Goal: Transaction & Acquisition: Purchase product/service

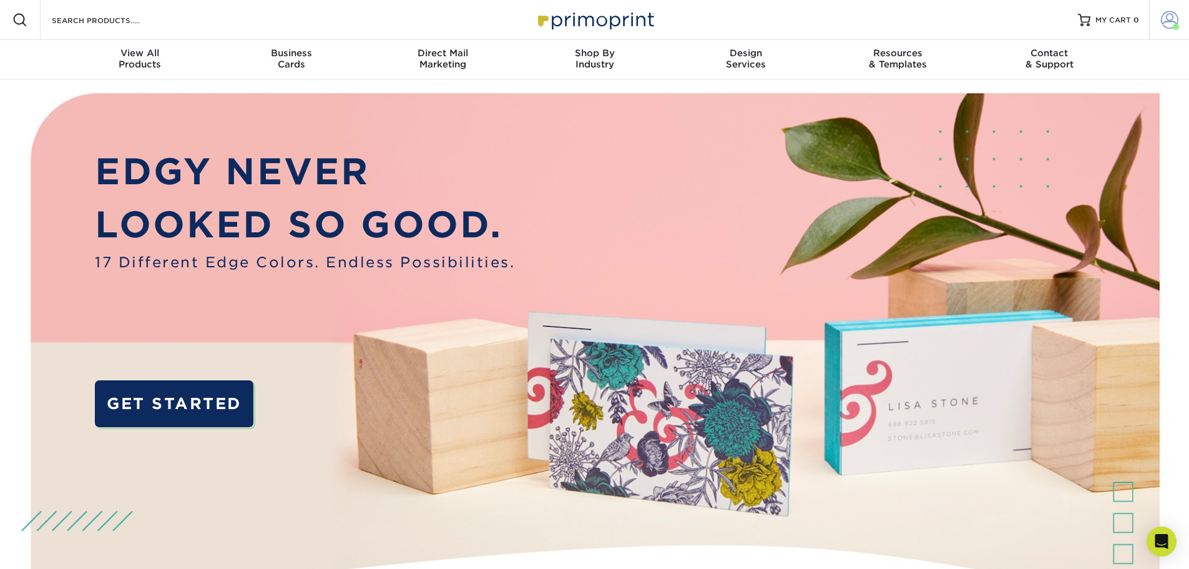
click at [1175, 26] on span at bounding box center [1176, 27] width 6 height 6
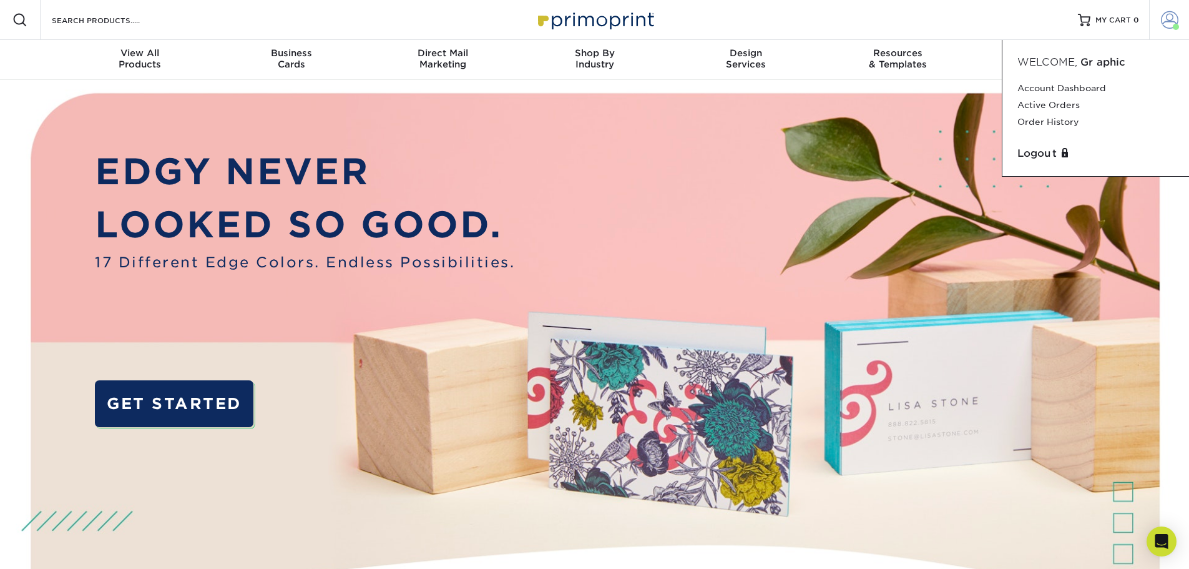
click at [1175, 26] on span at bounding box center [1176, 27] width 6 height 6
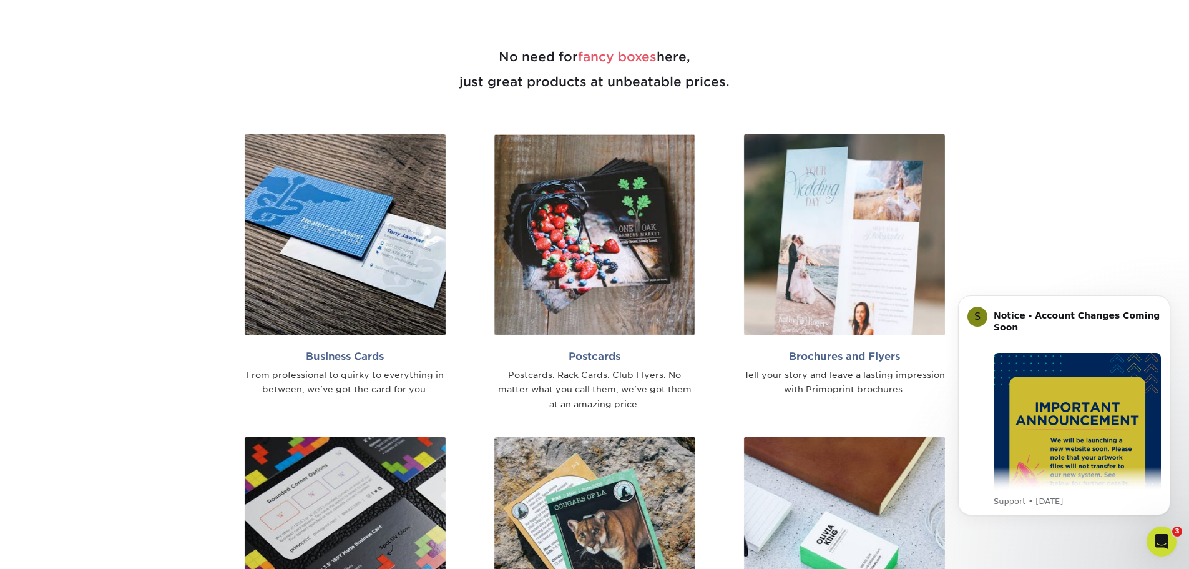
scroll to position [812, 0]
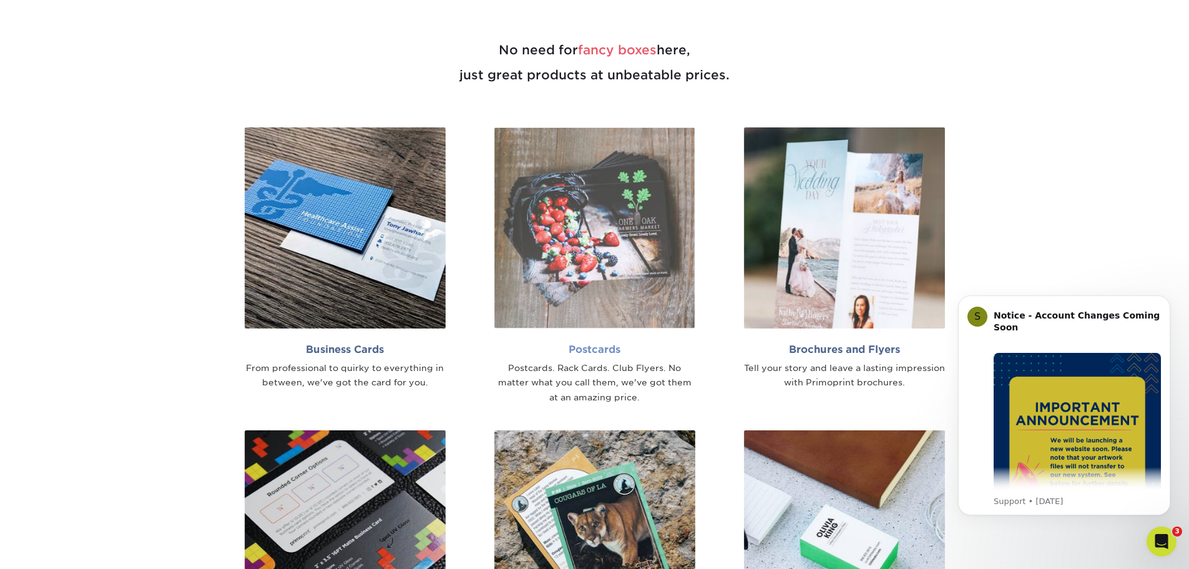
click at [596, 336] on link "Postcards Postcards. Rack Cards. Club Flyers. No matter what you call them, we'…" at bounding box center [594, 266] width 231 height 278
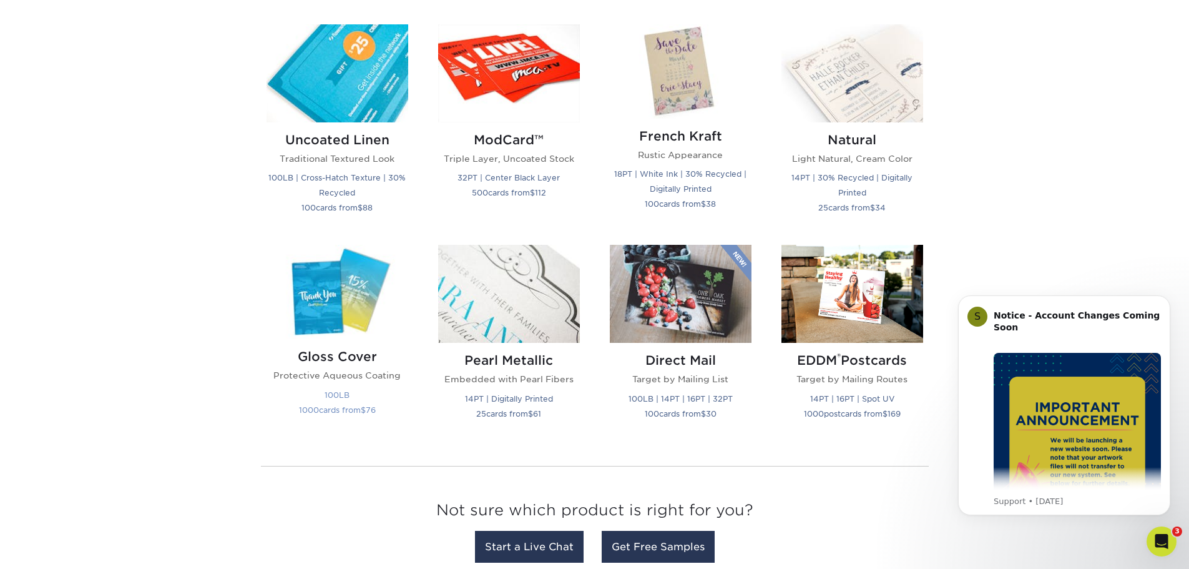
scroll to position [1498, 0]
click at [326, 312] on img at bounding box center [338, 291] width 142 height 94
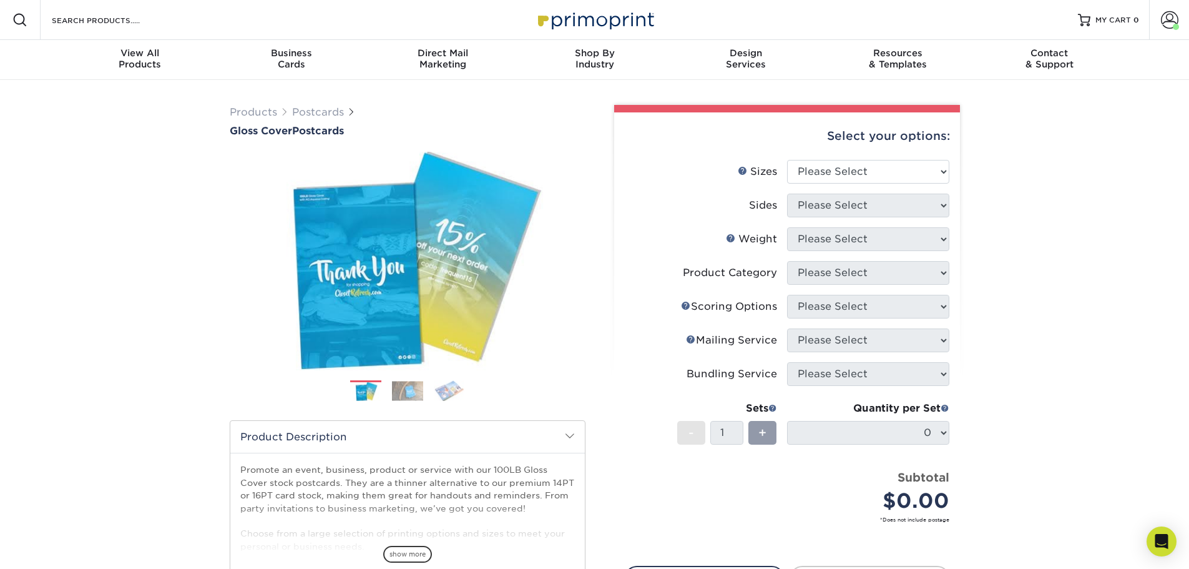
click at [869, 159] on div "Select your options:" at bounding box center [787, 135] width 326 height 47
click at [862, 166] on select "Please Select 2" x 8" 3" x 4" 3" x 5" 3.5" x 8.5" 4" x 6" 4" x 9" 4.25" x 5.5" …" at bounding box center [868, 172] width 162 height 24
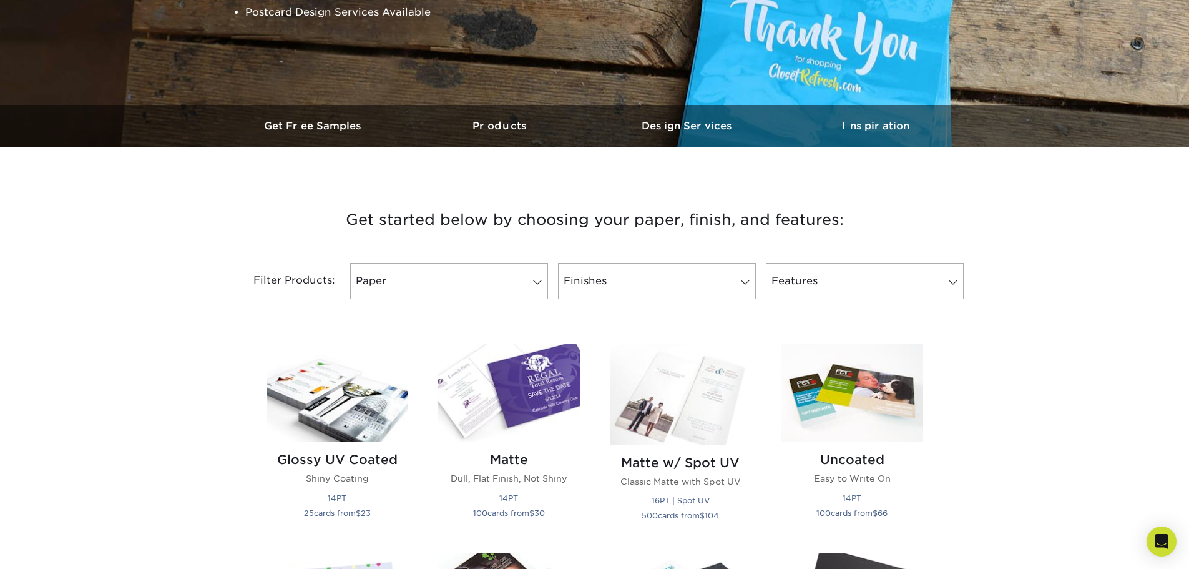
scroll to position [375, 0]
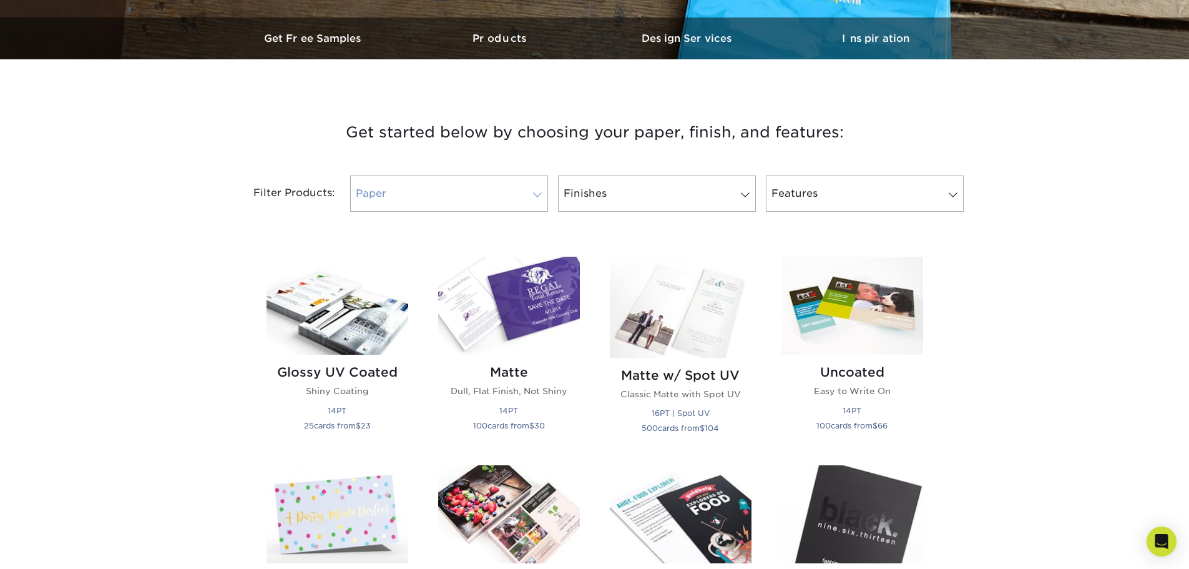
click at [519, 180] on link "Paper" at bounding box center [449, 193] width 198 height 36
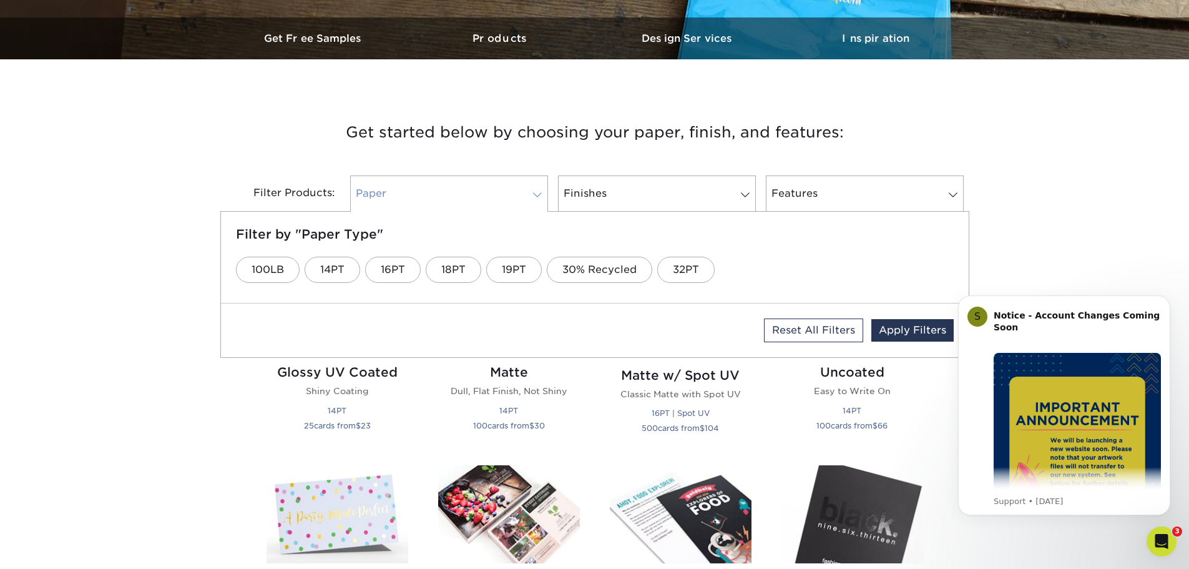
scroll to position [0, 0]
click at [403, 270] on link "16PT" at bounding box center [393, 270] width 56 height 26
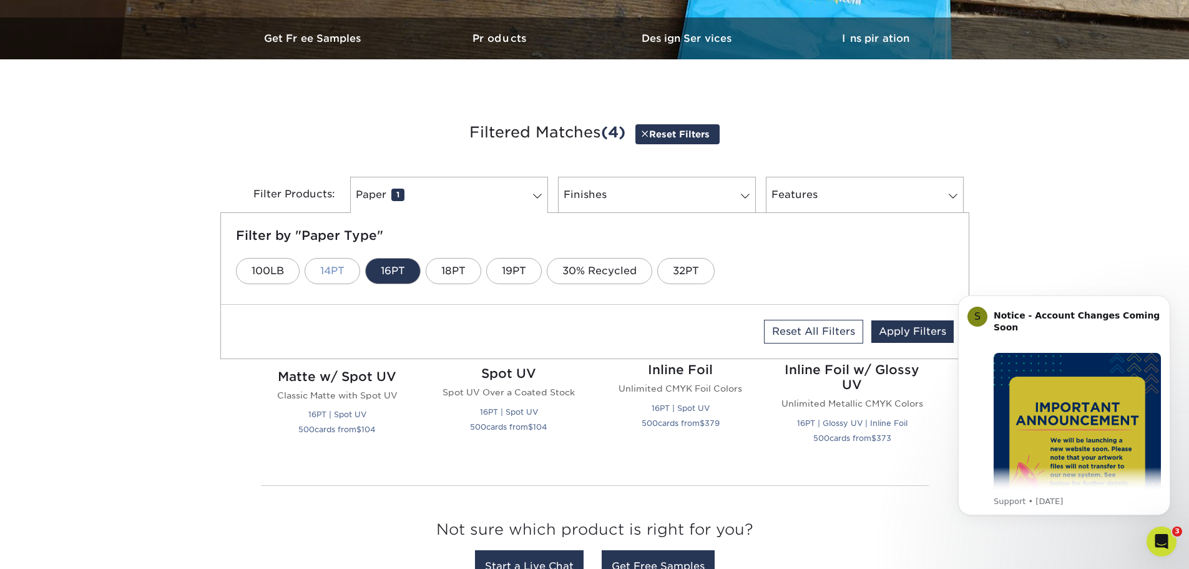
click at [331, 272] on link "14PT" at bounding box center [333, 271] width 56 height 26
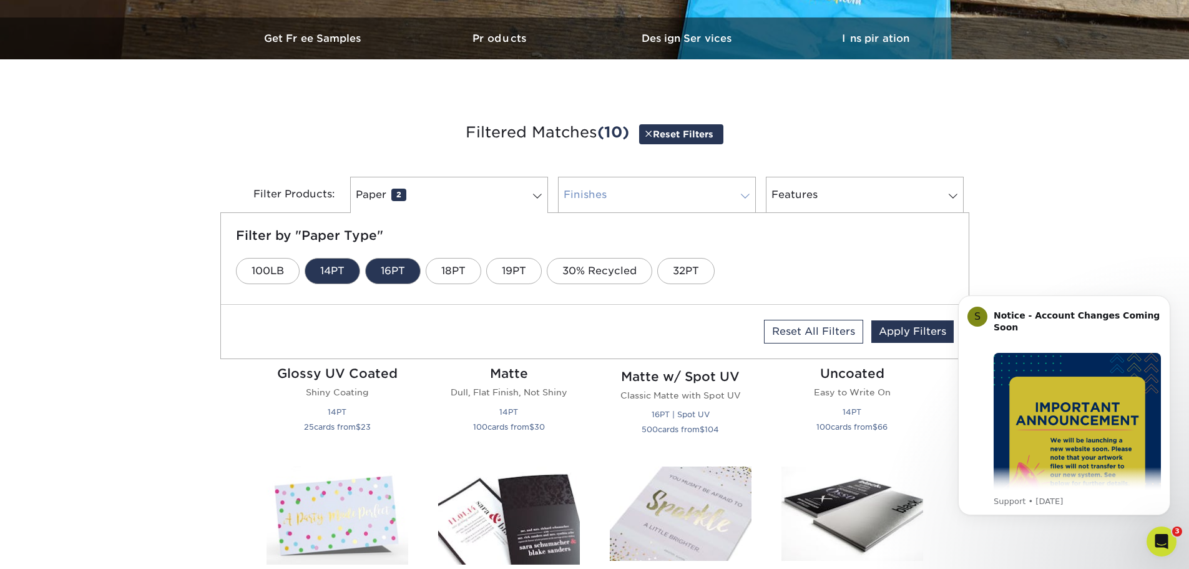
click at [617, 198] on link "Finishes 0" at bounding box center [657, 195] width 198 height 36
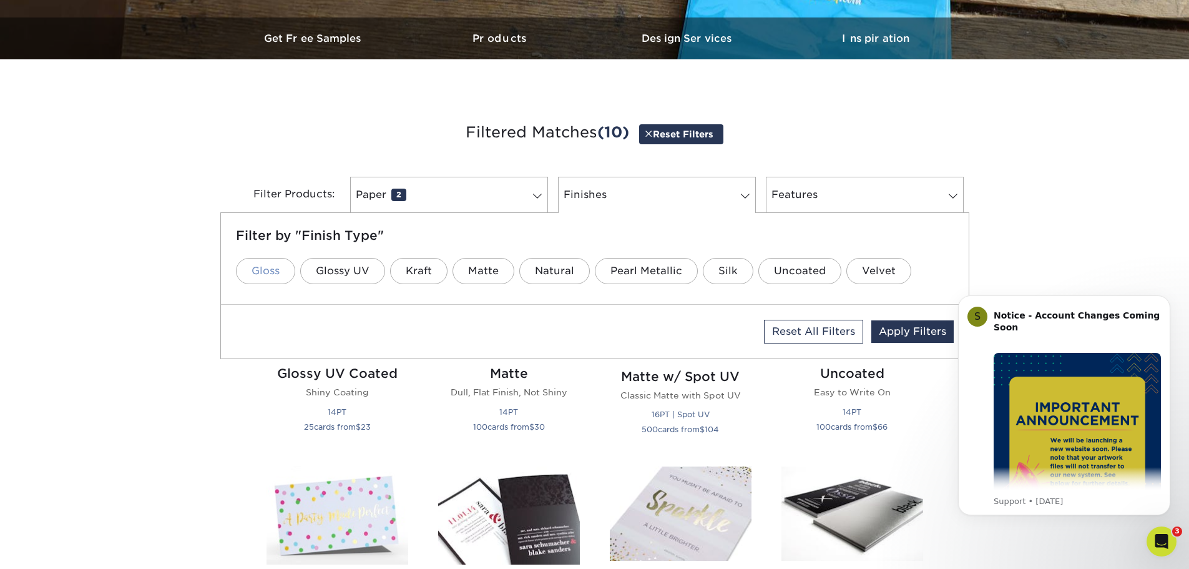
click at [259, 277] on link "Gloss" at bounding box center [265, 271] width 59 height 26
click at [908, 204] on link "Features 0" at bounding box center [865, 195] width 198 height 36
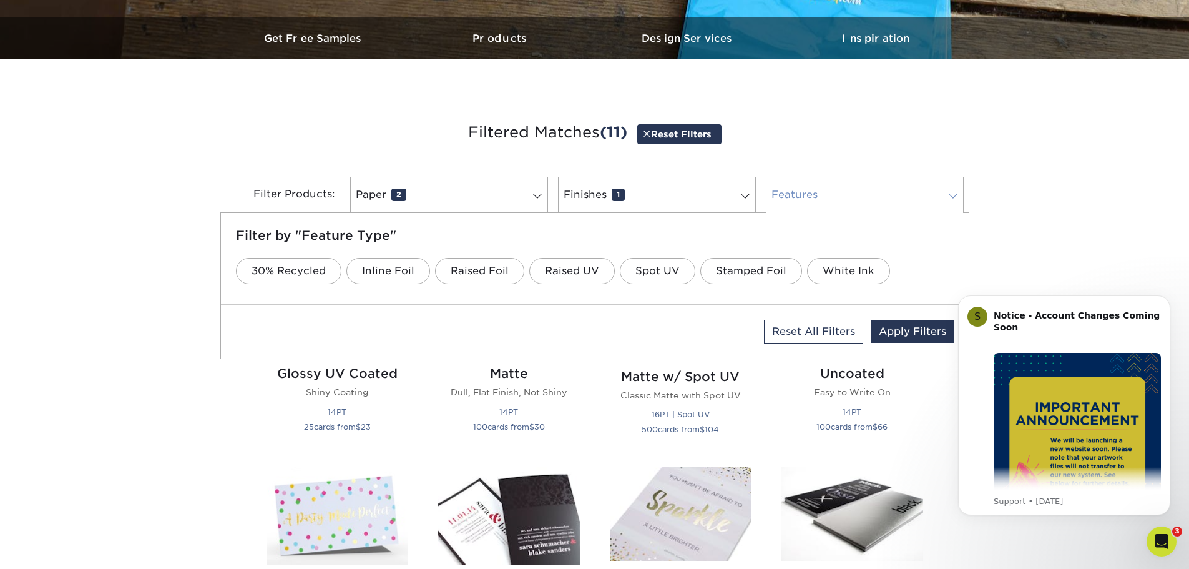
click at [908, 204] on link "Features 0" at bounding box center [865, 195] width 198 height 36
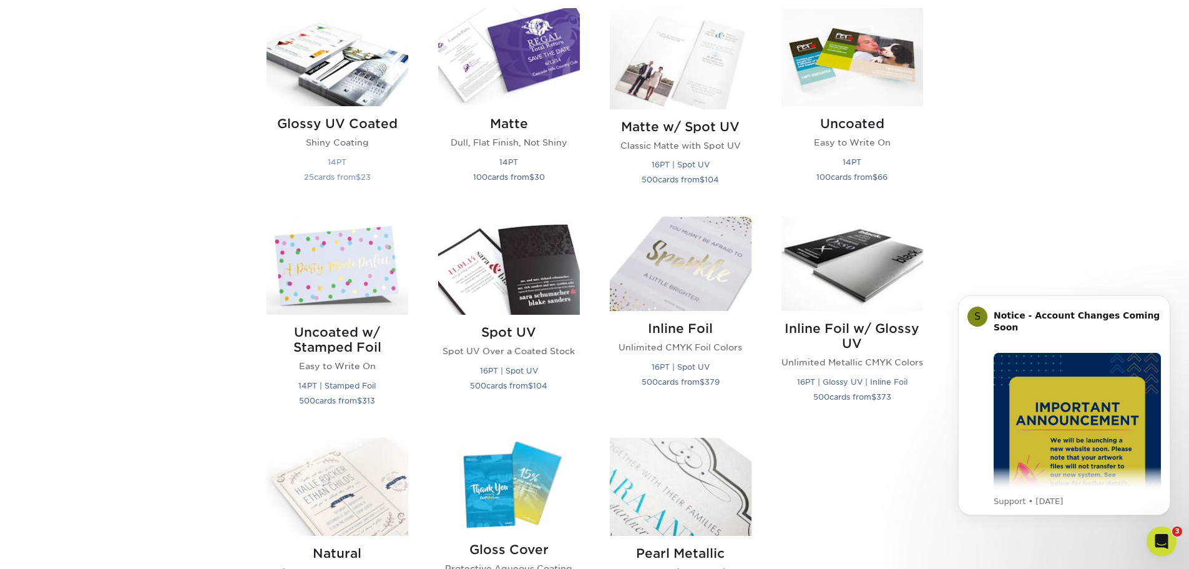
scroll to position [562, 0]
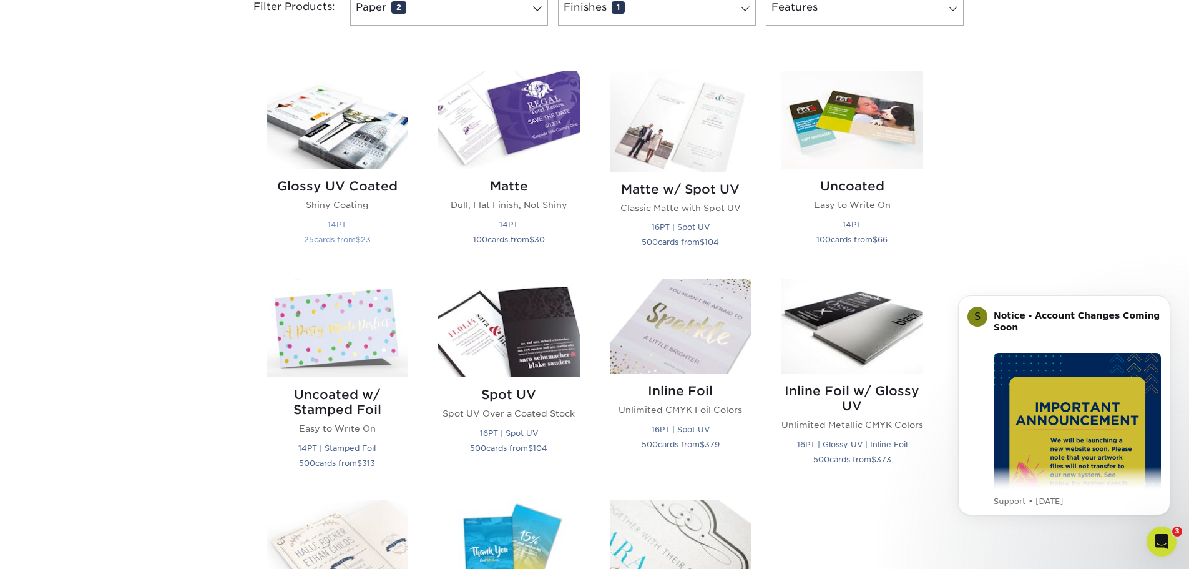
click at [358, 190] on h2 "Glossy UV Coated" at bounding box center [338, 186] width 142 height 15
click at [344, 220] on small "14PT" at bounding box center [337, 224] width 19 height 9
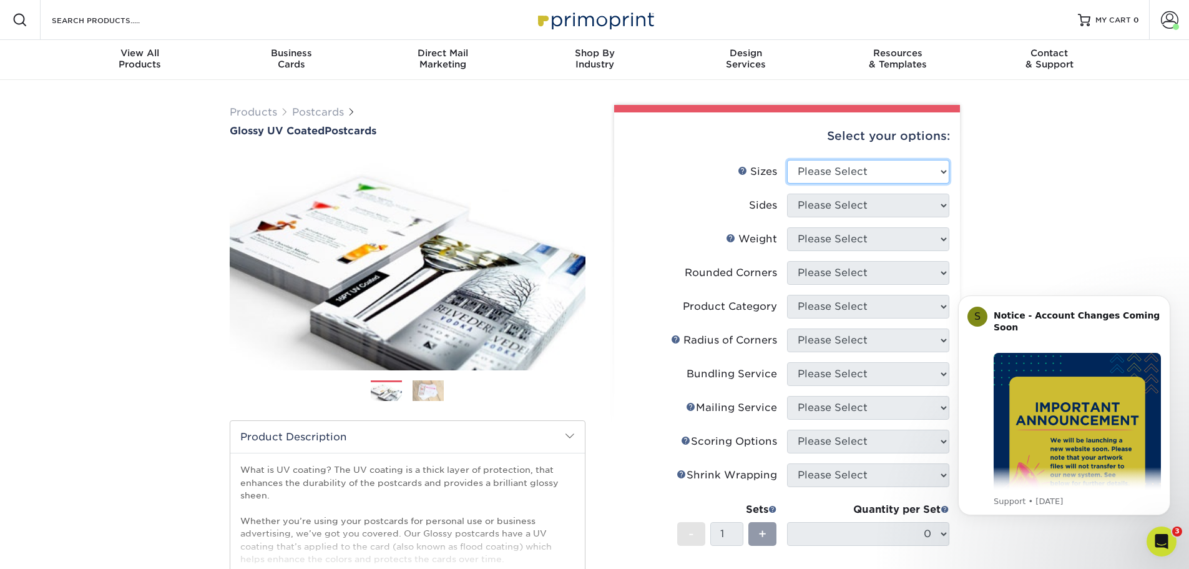
click at [933, 171] on select "Please Select 1.5" x 7" 2" x 4" 2" x 6" 2" x 7" 2" x 8" 2.12" x 5.5" 2.12" x 5.…" at bounding box center [868, 172] width 162 height 24
select select "4.00x6.00"
click at [787, 160] on select "Please Select 1.5" x 7" 2" x 4" 2" x 6" 2" x 7" 2" x 8" 2.12" x 5.5" 2.12" x 5.…" at bounding box center [868, 172] width 162 height 24
click at [878, 206] on select "Please Select Print Both Sides Print Front Only" at bounding box center [868, 206] width 162 height 24
select select "13abbda7-1d64-4f25-8bb2-c179b224825d"
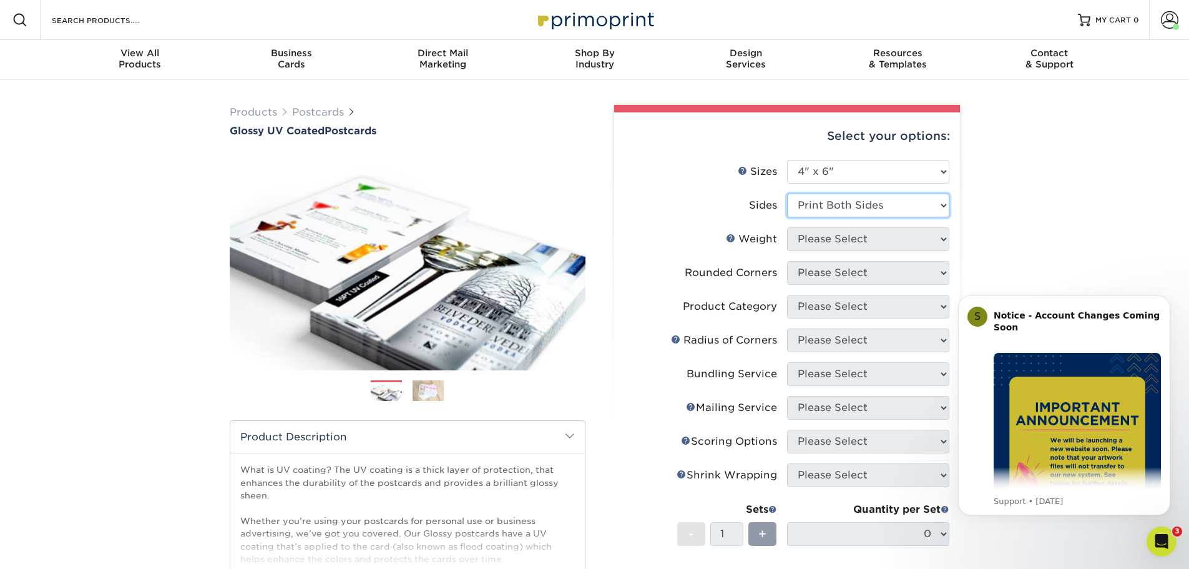
click at [787, 194] on select "Please Select Print Both Sides Print Front Only" at bounding box center [868, 206] width 162 height 24
click at [894, 210] on select "Please Select Print Both Sides Print Front Only" at bounding box center [868, 206] width 162 height 24
click at [787, 194] on select "Please Select Print Both Sides Print Front Only" at bounding box center [868, 206] width 162 height 24
click at [883, 247] on select "Please Select 14PT 16PT 18PT C1S" at bounding box center [868, 239] width 162 height 24
select select "14PT"
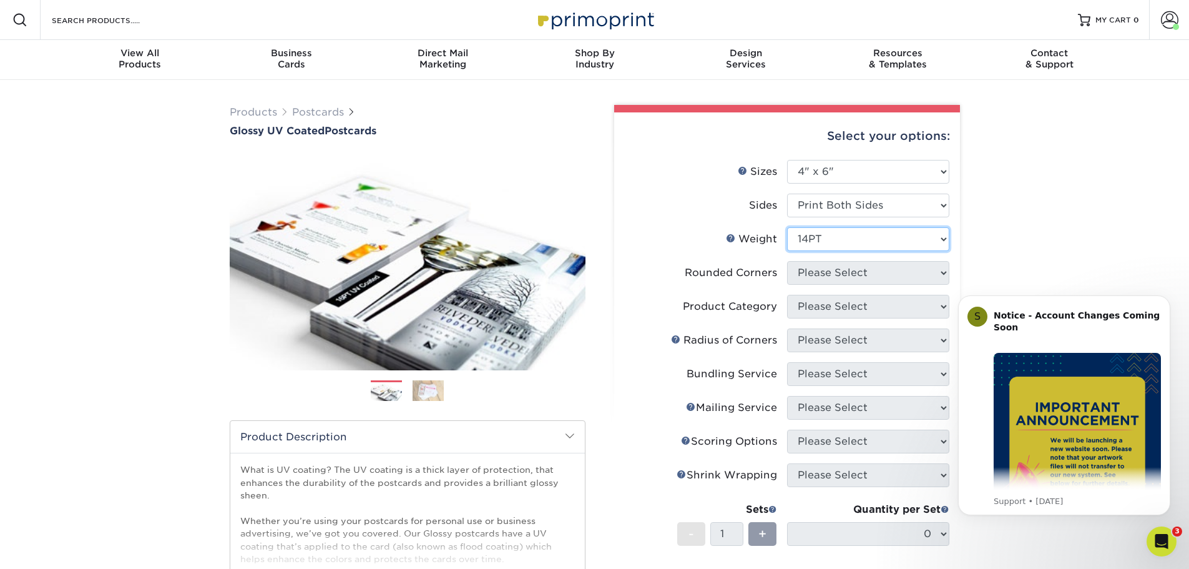
click at [787, 227] on select "Please Select 14PT 16PT 18PT C1S" at bounding box center [868, 239] width 162 height 24
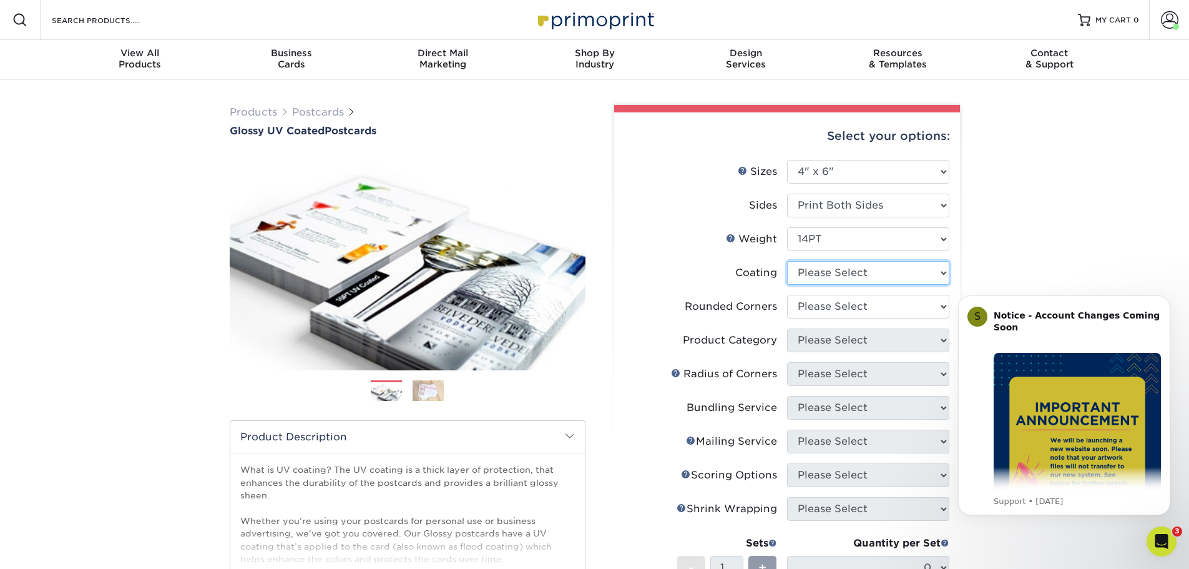
click at [853, 274] on select at bounding box center [868, 273] width 162 height 24
select select "ae367451-b2b8-45df-a344-0f05b6a12993"
click at [787, 261] on select at bounding box center [868, 273] width 162 height 24
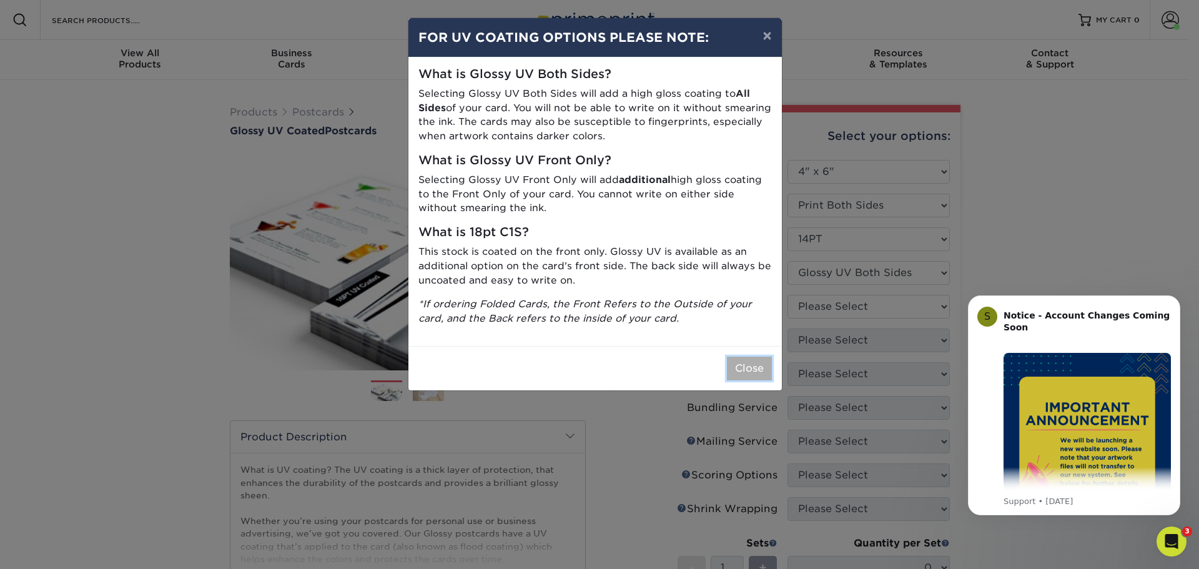
click at [754, 367] on button "Close" at bounding box center [749, 368] width 45 height 24
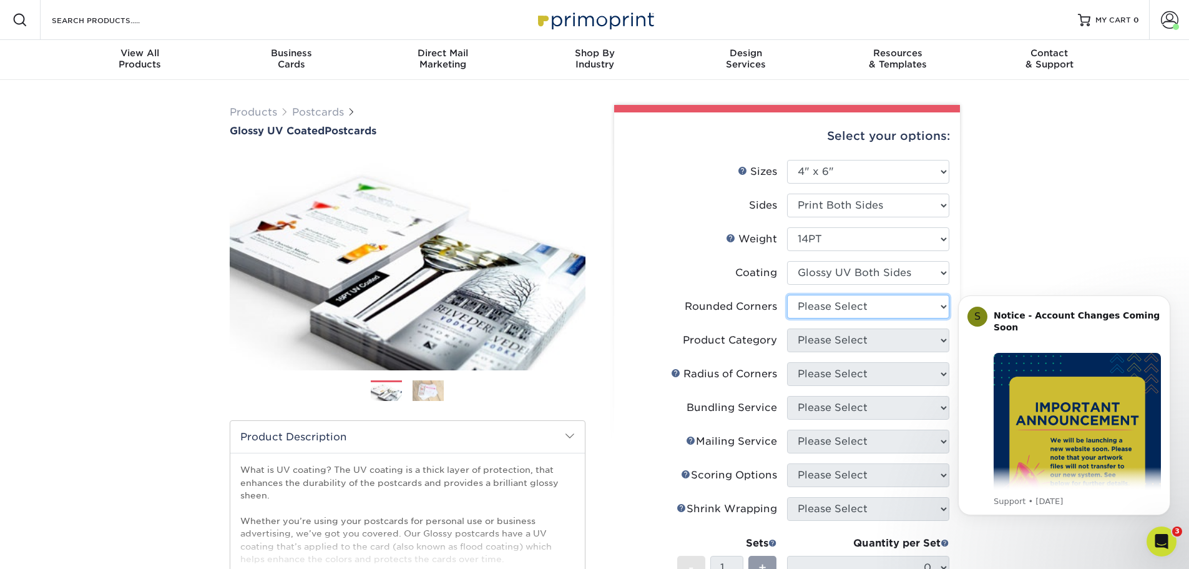
click at [867, 300] on select "Please Select Yes - Round 4 Corners No" at bounding box center [868, 307] width 162 height 24
select select "0"
click at [787, 295] on select "Please Select Yes - Round 4 Corners No" at bounding box center [868, 307] width 162 height 24
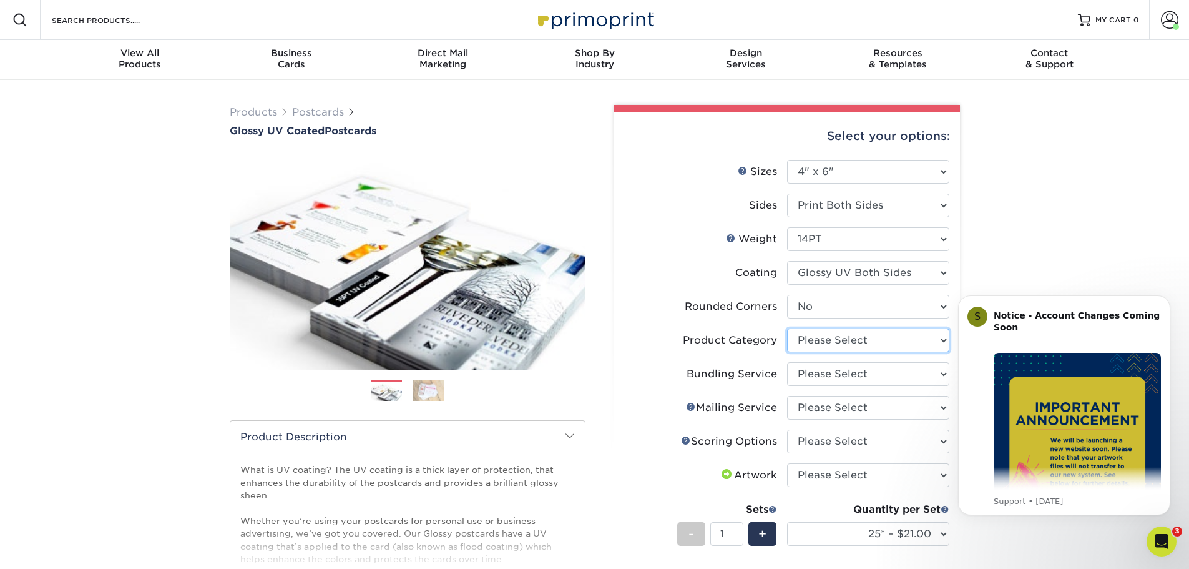
click at [886, 339] on select "Please Select Postcards" at bounding box center [868, 340] width 162 height 24
select select "9b7272e0-d6c8-4c3c-8e97-d3a1bcdab858"
click at [787, 328] on select "Please Select Postcards" at bounding box center [868, 340] width 162 height 24
click at [864, 366] on select "Please Select No Bundling Services Yes, Bundles of 50 (+2 Days) Yes, Bundles of…" at bounding box center [868, 374] width 162 height 24
select select "58689abb-25c0-461c-a4c3-a80b627d6649"
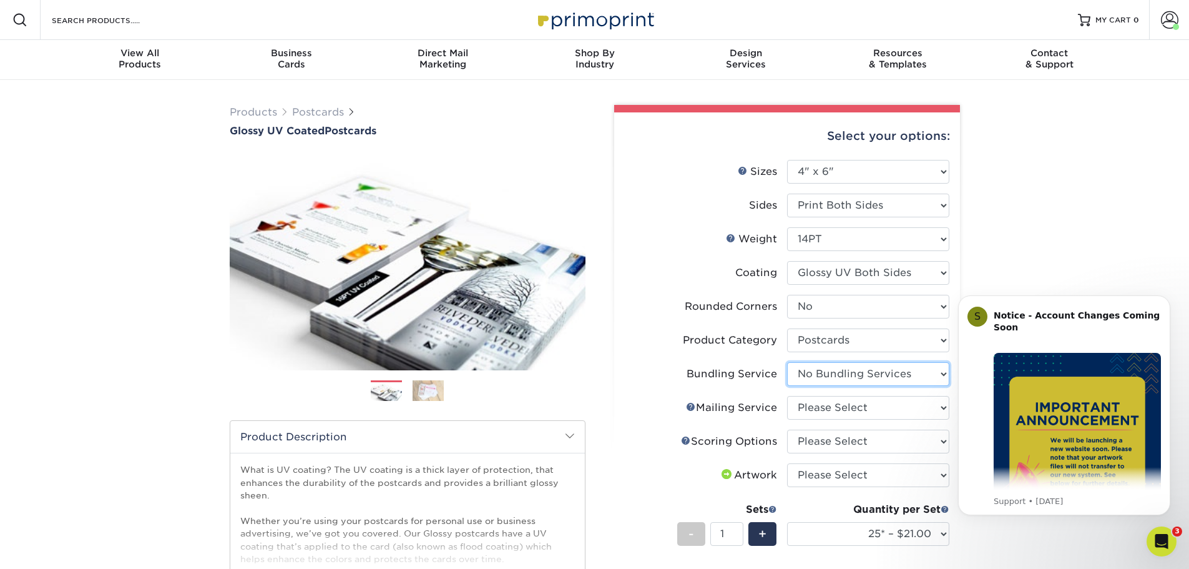
click at [787, 362] on select "Please Select No Bundling Services Yes, Bundles of 50 (+2 Days) Yes, Bundles of…" at bounding box center [868, 374] width 162 height 24
click at [851, 407] on select "Please Select No Direct Mailing Service No, I will mail/stamp/imprint Direct Ma…" at bounding box center [868, 408] width 162 height 24
select select "3e5e9bdd-d78a-4c28-a41d-fe1407925ca6"
click at [787, 396] on select "Please Select No Direct Mailing Service No, I will mail/stamp/imprint Direct Ma…" at bounding box center [868, 408] width 162 height 24
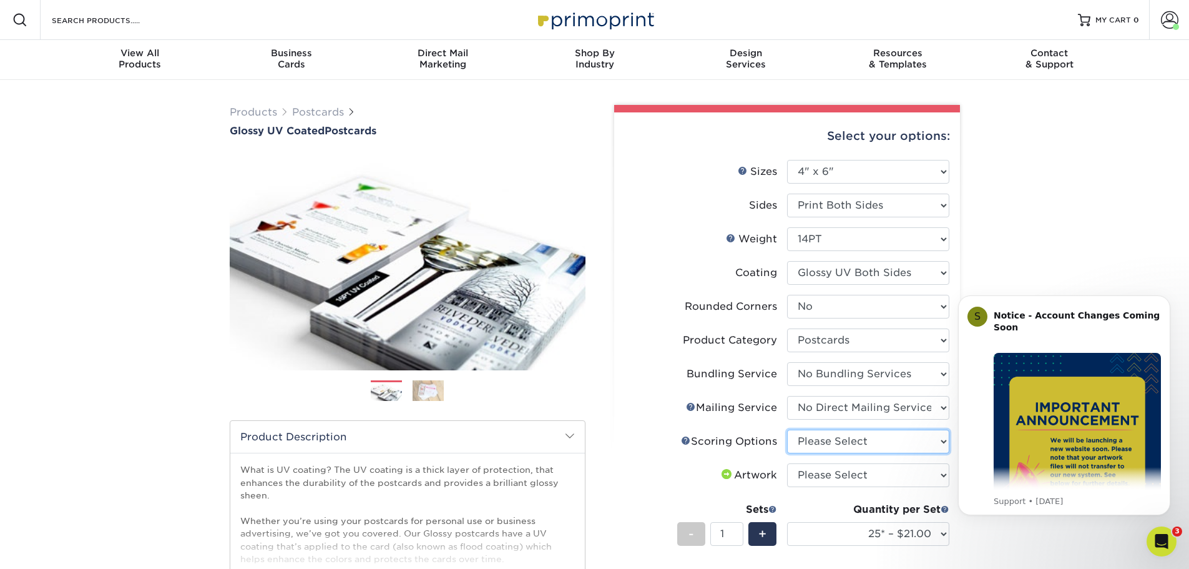
click at [863, 444] on select "Please Select No Scoring One Score" at bounding box center [868, 441] width 162 height 24
select select "16ebe401-5398-422d-8cb0-f3adbb82deb5"
click at [787, 429] on select "Please Select No Scoring One Score" at bounding box center [868, 441] width 162 height 24
click at [862, 476] on select "Please Select I will upload files I need a design - $150" at bounding box center [868, 475] width 162 height 24
select select "upload"
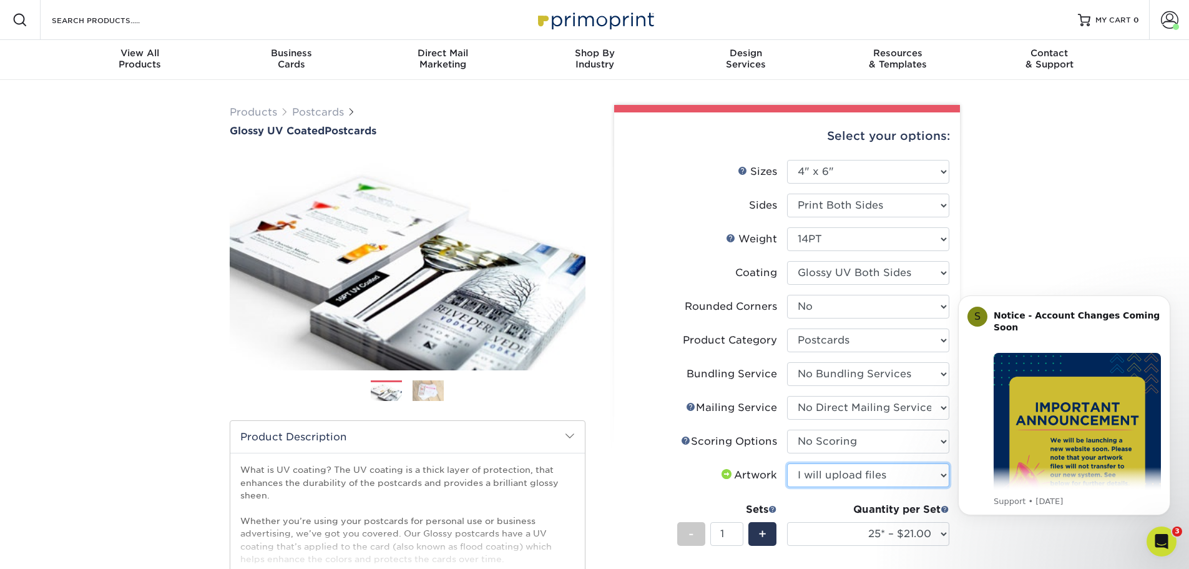
click at [787, 463] on select "Please Select I will upload files I need a design - $150" at bounding box center [868, 475] width 162 height 24
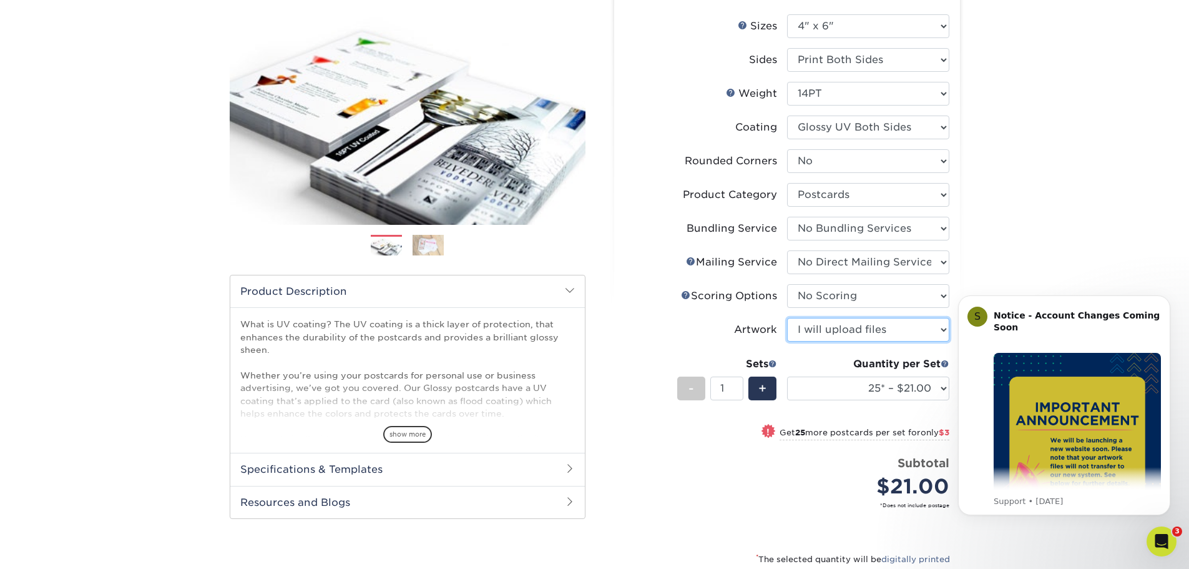
scroll to position [125, 0]
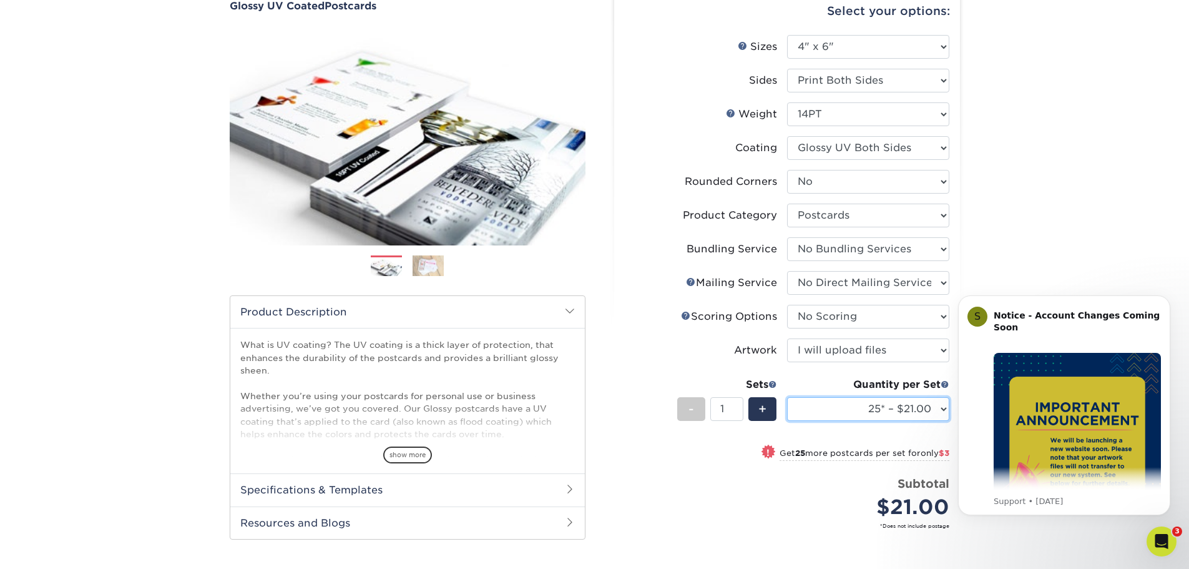
click at [873, 406] on select "25* – $21.00 50* – $24.00 75* – $30.00 100* – $39.00 250* – $62.00 500 – $85.00…" at bounding box center [868, 409] width 162 height 24
select select "10000 – $481.00"
click at [787, 397] on select "25* – $21.00 50* – $24.00 75* – $30.00 100* – $39.00 250* – $62.00 500 – $85.00…" at bounding box center [868, 409] width 162 height 24
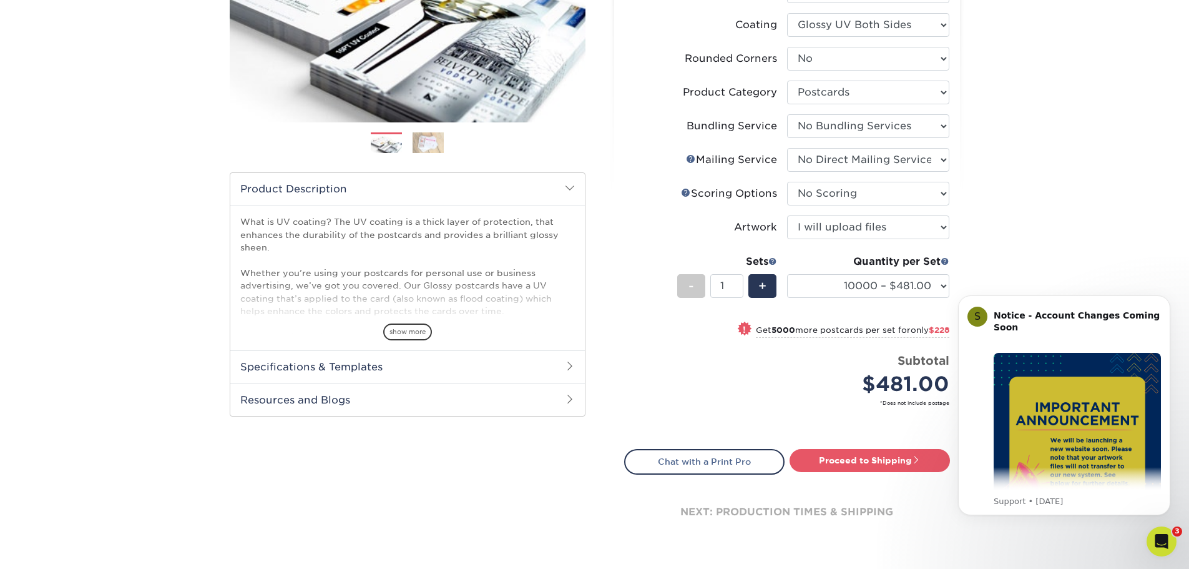
scroll to position [250, 0]
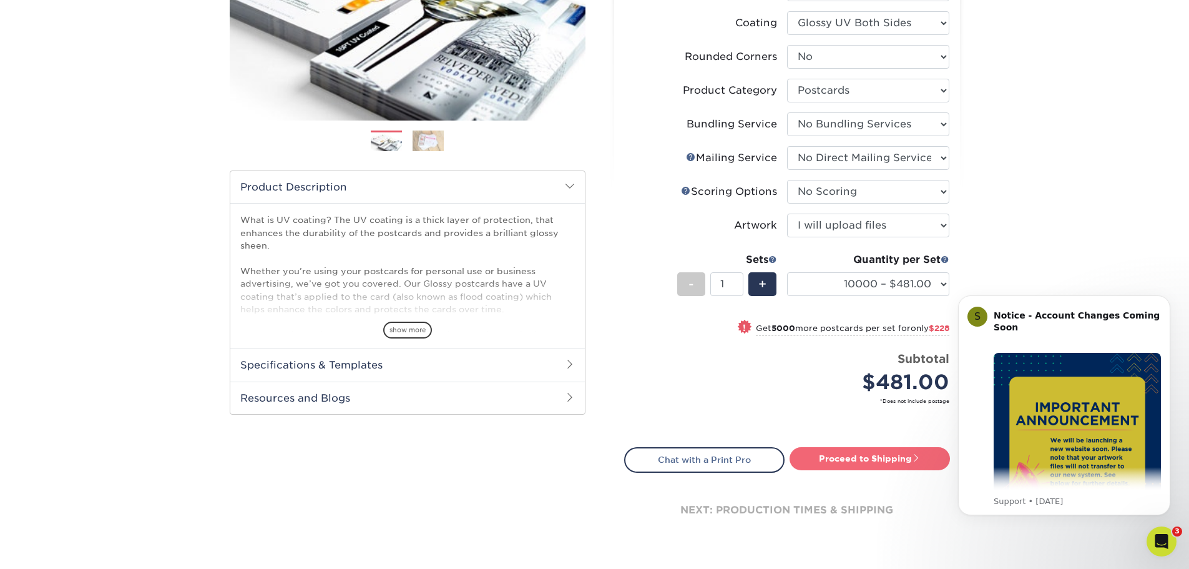
click at [881, 457] on link "Proceed to Shipping" at bounding box center [870, 458] width 160 height 22
type input "Set 1"
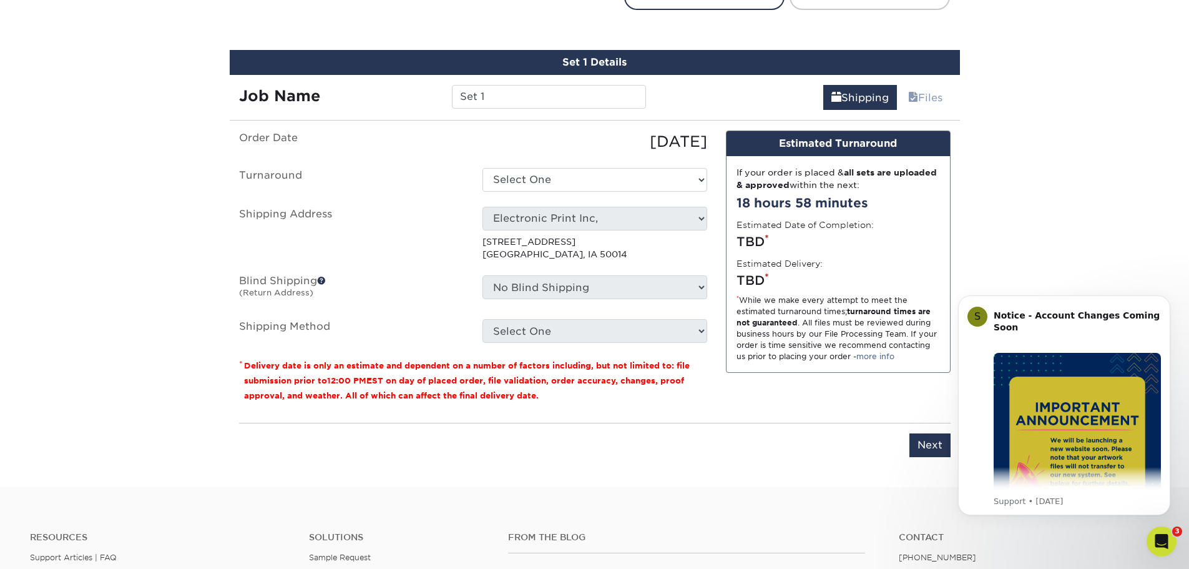
scroll to position [731, 0]
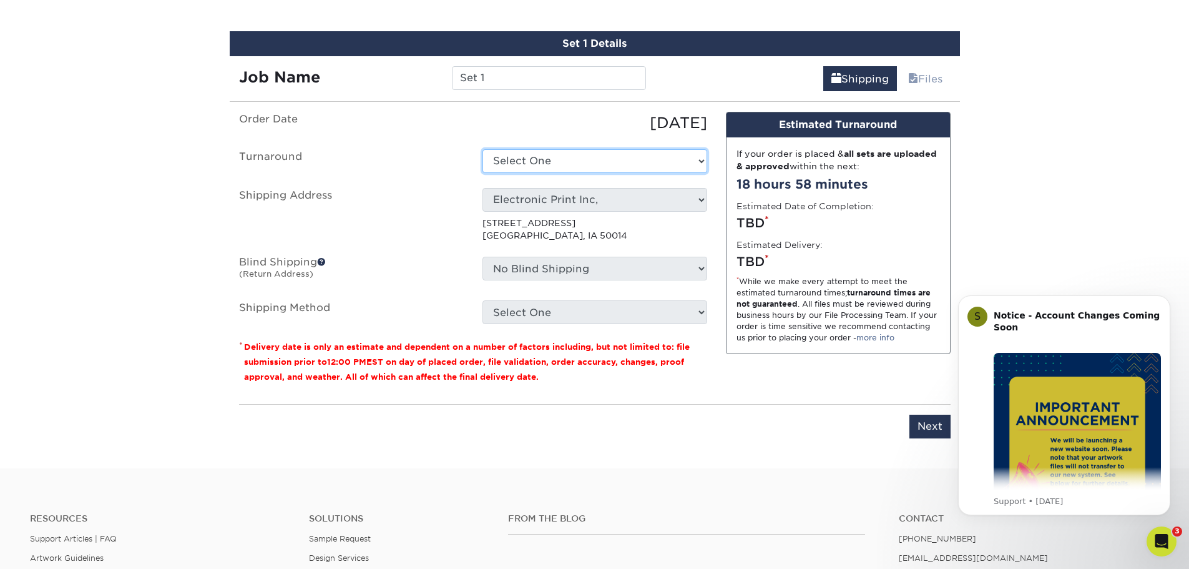
click at [549, 155] on select "Select One 2-4 Business Days 2 Day Next Business Day" at bounding box center [595, 161] width 225 height 24
select select "9a2bbda4-3a4e-4e0d-9f27-a1360d6175ef"
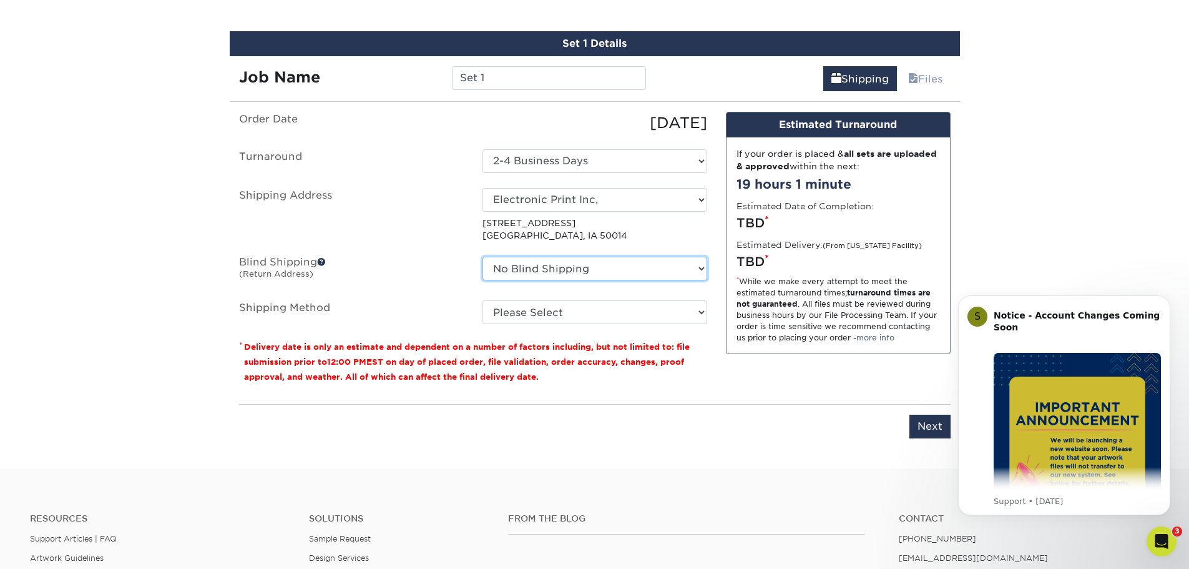
click at [592, 273] on select "No Blind Shipping Copyworks [PERSON_NAME] Electronic Print Inc, + Add New Addre…" at bounding box center [595, 269] width 225 height 24
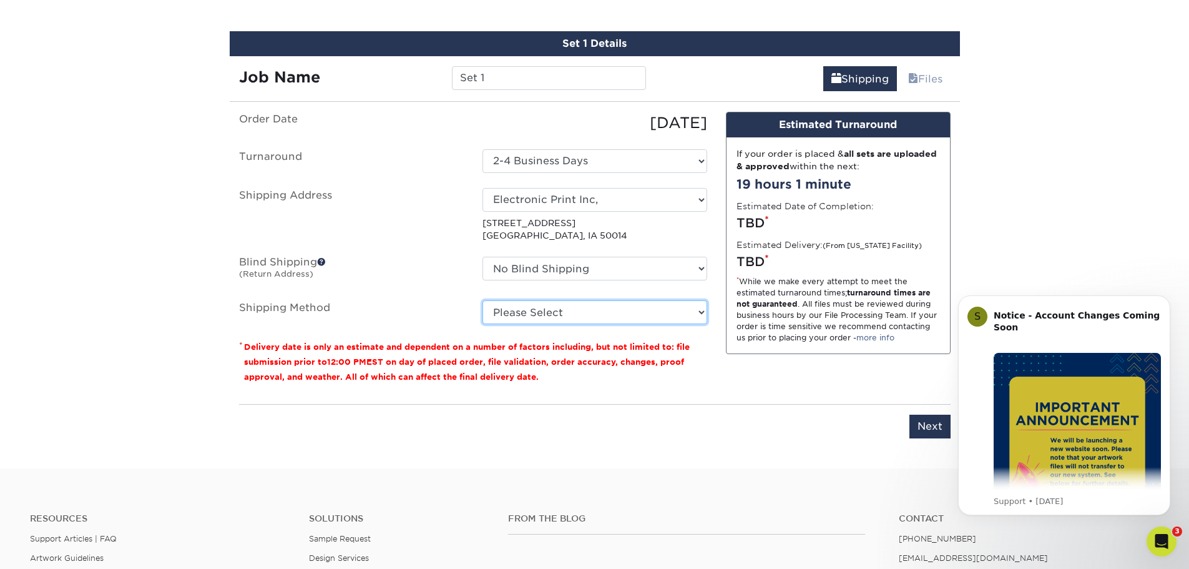
click at [557, 308] on select "Please Select Ground Shipping (+$78.93) 3 Day Shipping Service (+$157.83) 2 Day…" at bounding box center [595, 312] width 225 height 24
select select "03"
click at [483, 300] on select "Please Select Ground Shipping (+$78.93) 3 Day Shipping Service (+$157.83) 2 Day…" at bounding box center [595, 312] width 225 height 24
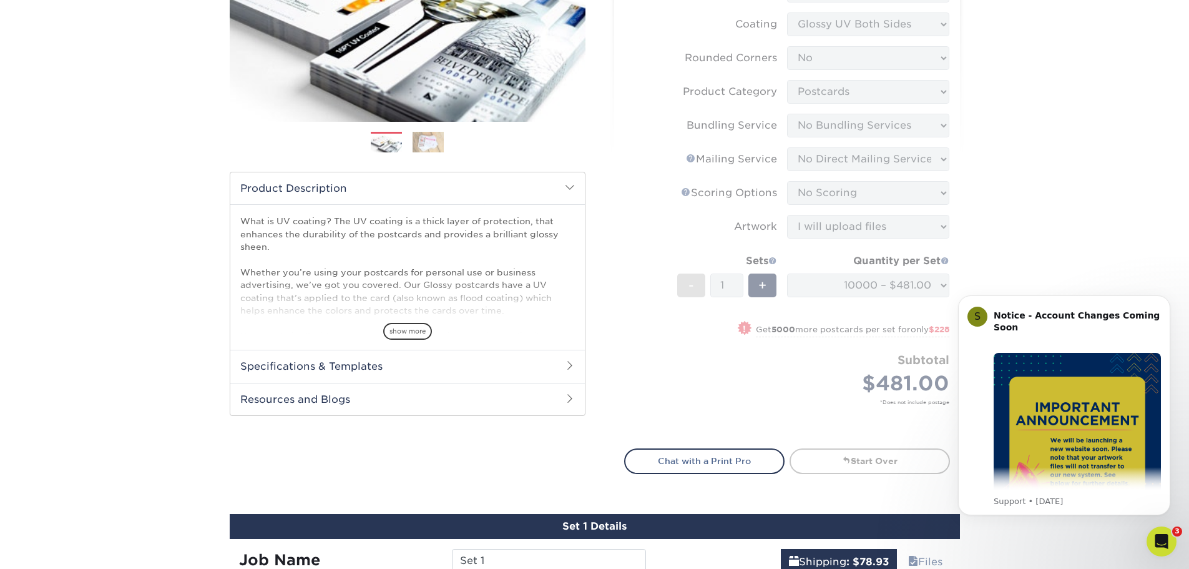
scroll to position [250, 0]
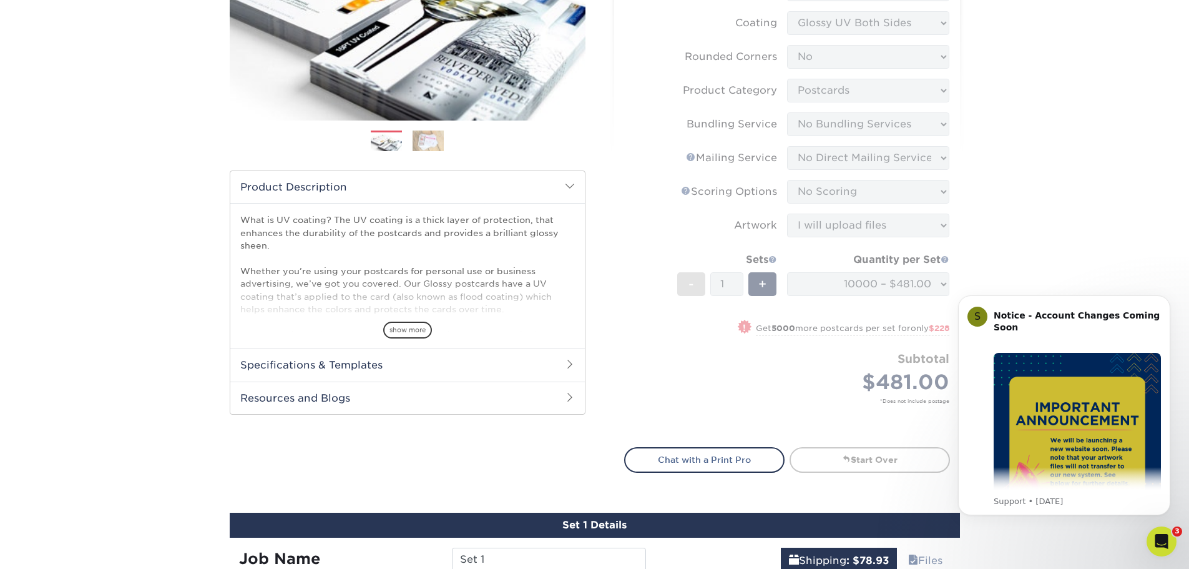
click at [1000, 197] on div "Products Postcards Glossy UV Coated Postcards Previous Next show more 25" at bounding box center [594, 389] width 1189 height 1119
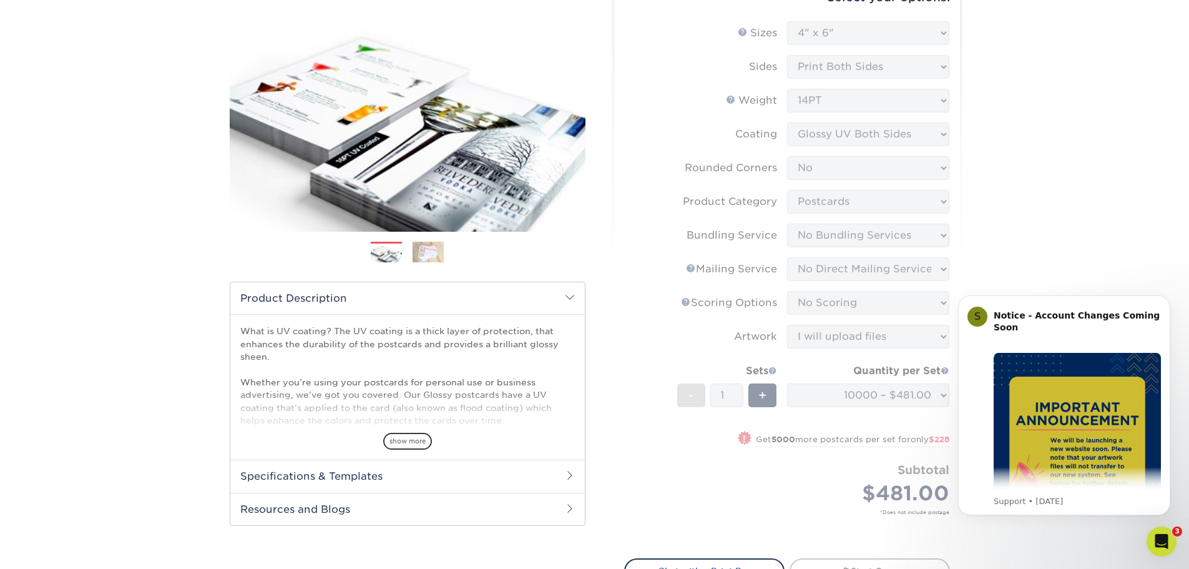
scroll to position [0, 0]
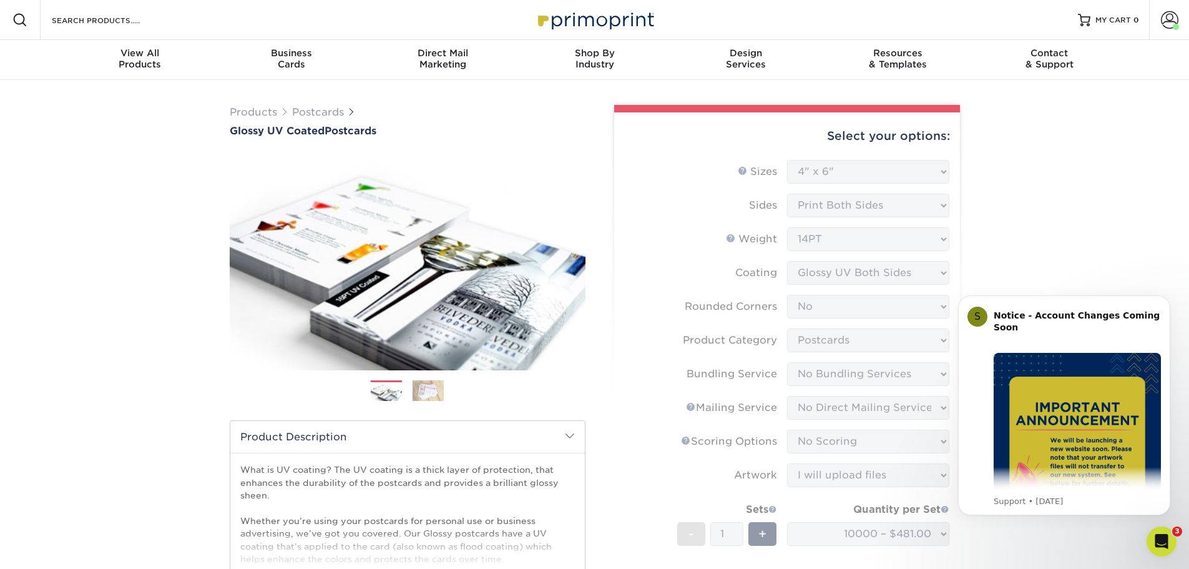
click at [763, 134] on div "Select your options:" at bounding box center [787, 135] width 326 height 47
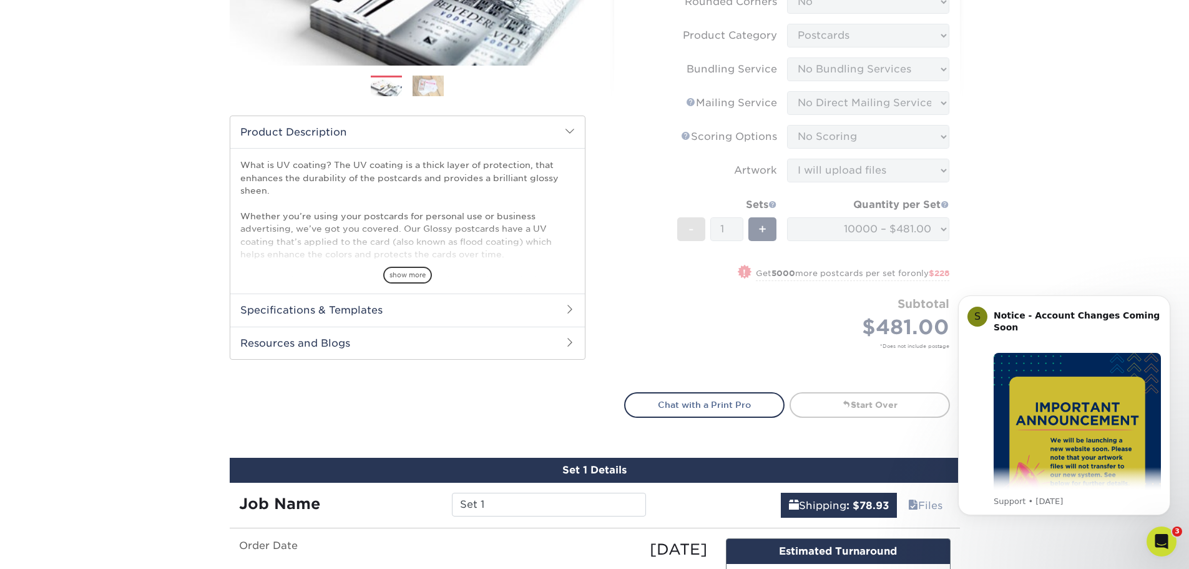
scroll to position [312, 0]
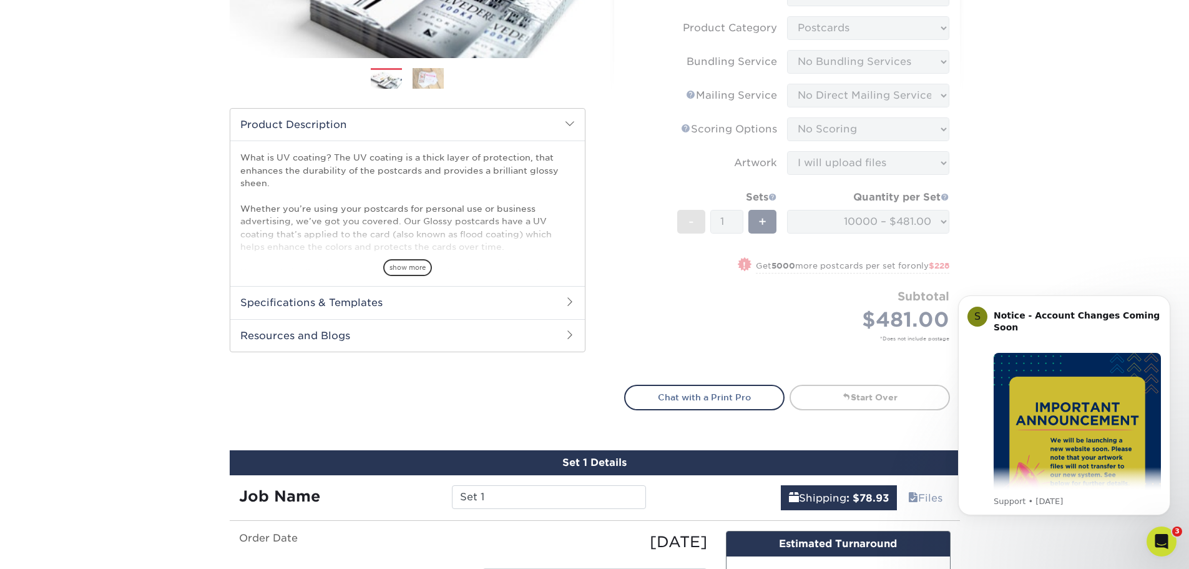
click at [814, 257] on form "Sizes Help Sizes Please Select 1.5" x 7" 2" x 4" 2" x 6" 2" x 7" 2" x 8" 2.12" …" at bounding box center [787, 109] width 326 height 523
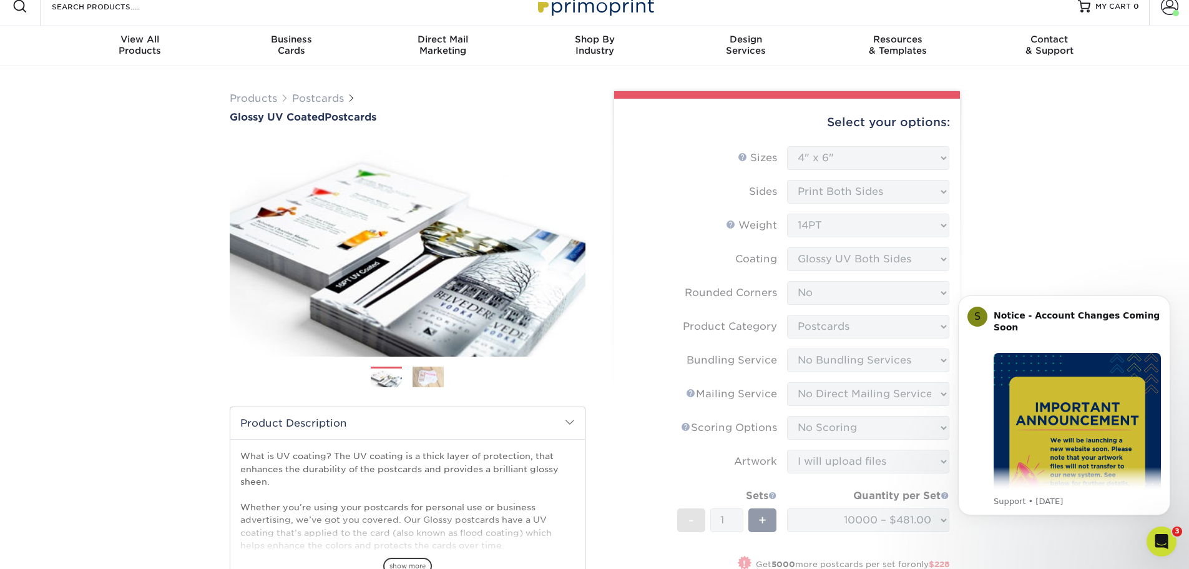
scroll to position [0, 0]
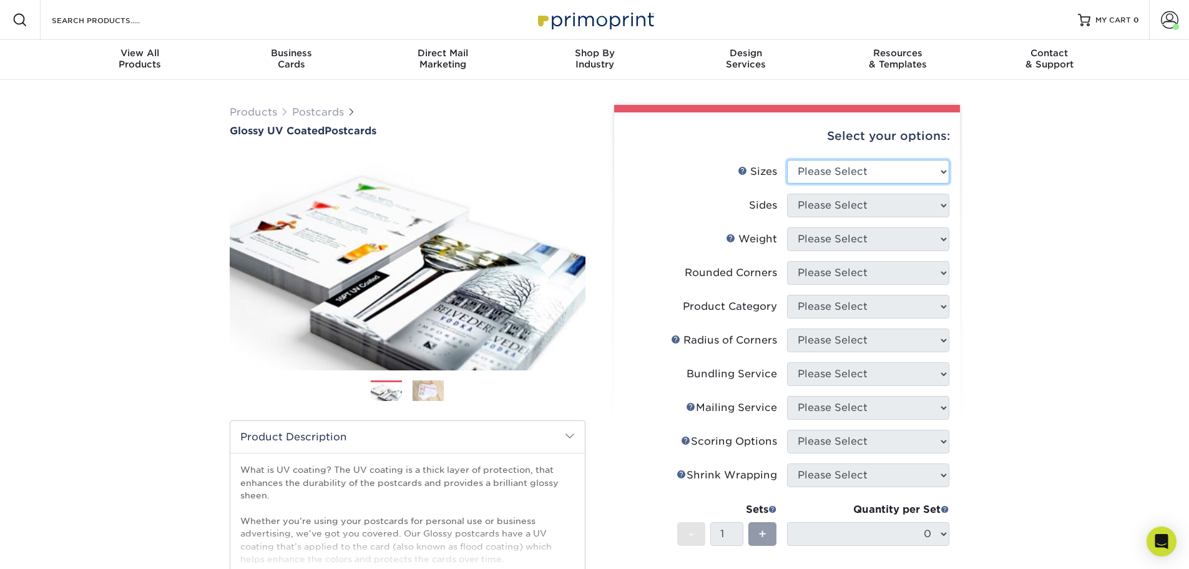
click at [891, 174] on select "Please Select 1.5" x 7" 2" x 4" 2" x 6" 2" x 7" 2" x 8" 2.12" x 5.5" 2.12" x 5.…" at bounding box center [868, 172] width 162 height 24
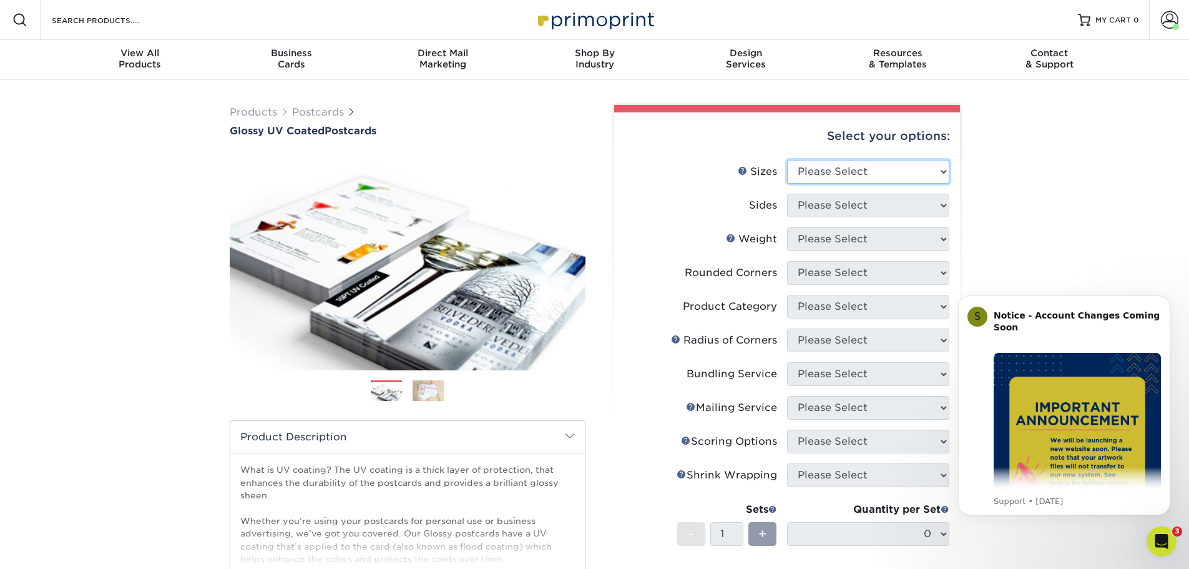
select select "4.00x6.00"
click at [787, 160] on select "Please Select 1.5" x 7" 2" x 4" 2" x 6" 2" x 7" 2" x 8" 2.12" x 5.5" 2.12" x 5.…" at bounding box center [868, 172] width 162 height 24
click at [837, 209] on select "Please Select Print Both Sides Print Front Only" at bounding box center [868, 206] width 162 height 24
select select "13abbda7-1d64-4f25-8bb2-c179b224825d"
click at [787, 194] on select "Please Select Print Both Sides Print Front Only" at bounding box center [868, 206] width 162 height 24
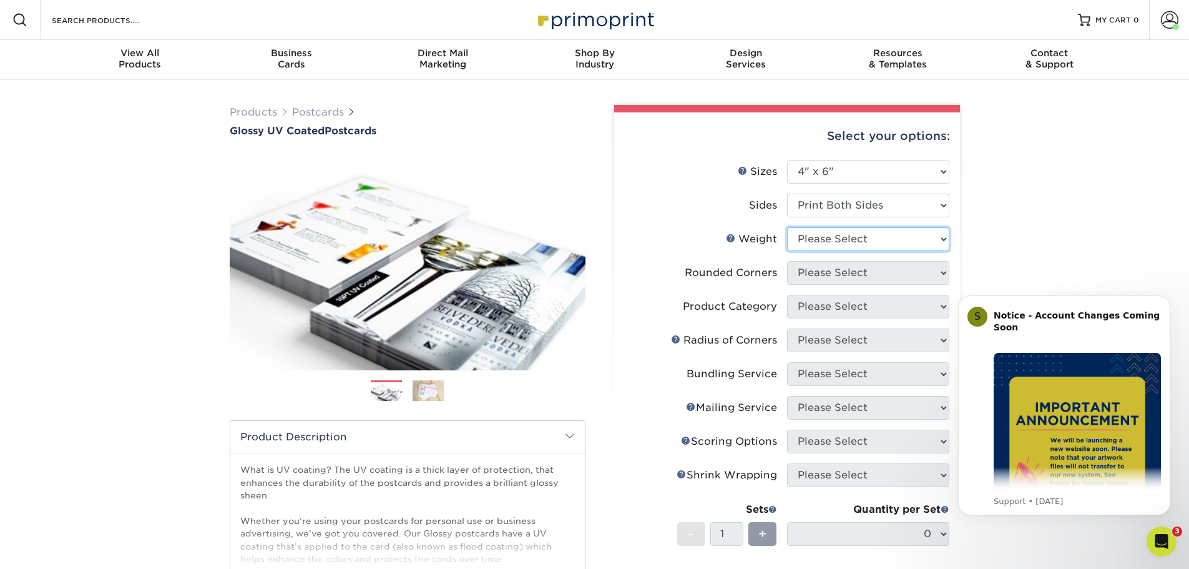
click at [842, 240] on select "Please Select 14PT 16PT 18PT C1S" at bounding box center [868, 239] width 162 height 24
select select "14PT"
click at [787, 227] on select "Please Select 14PT 16PT 18PT C1S" at bounding box center [868, 239] width 162 height 24
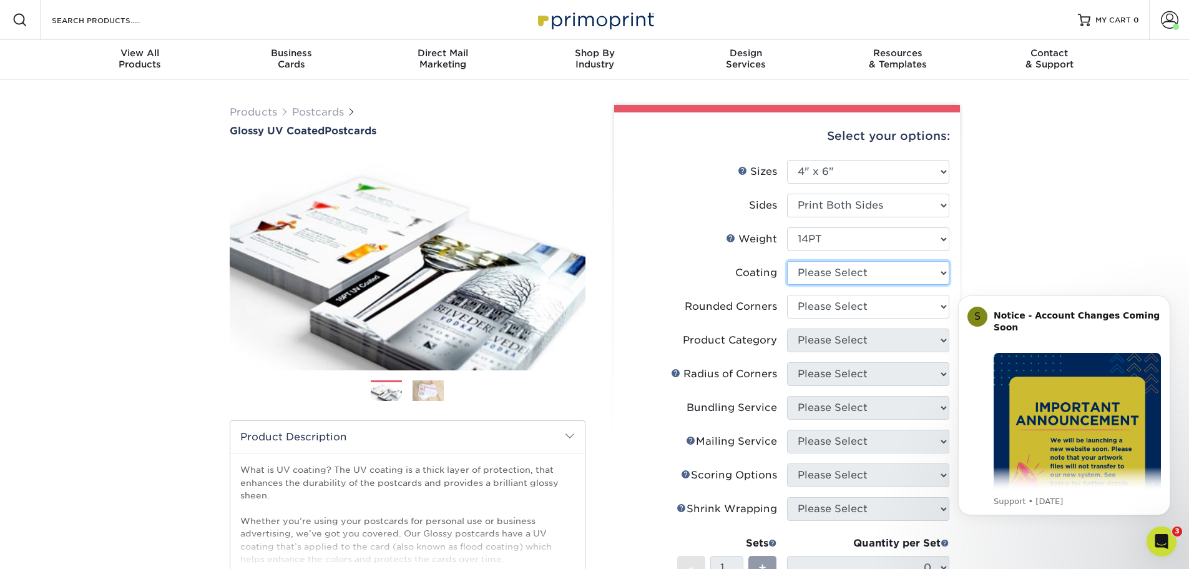
click at [871, 275] on select at bounding box center [868, 273] width 162 height 24
select select "ae367451-b2b8-45df-a344-0f05b6a12993"
click at [787, 261] on select at bounding box center [868, 273] width 162 height 24
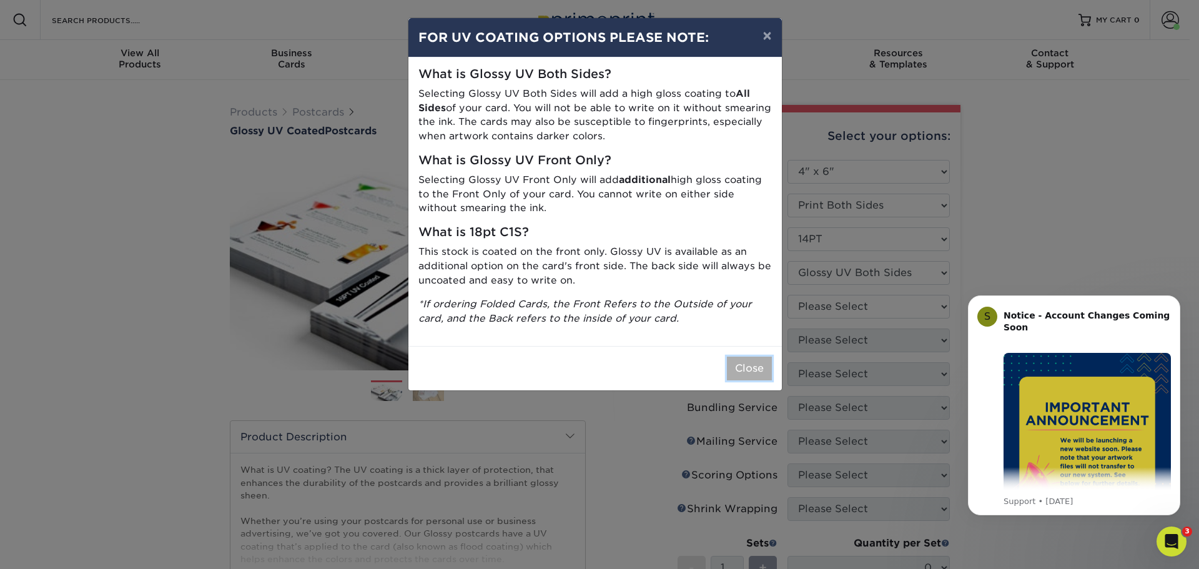
click at [754, 360] on button "Close" at bounding box center [749, 368] width 45 height 24
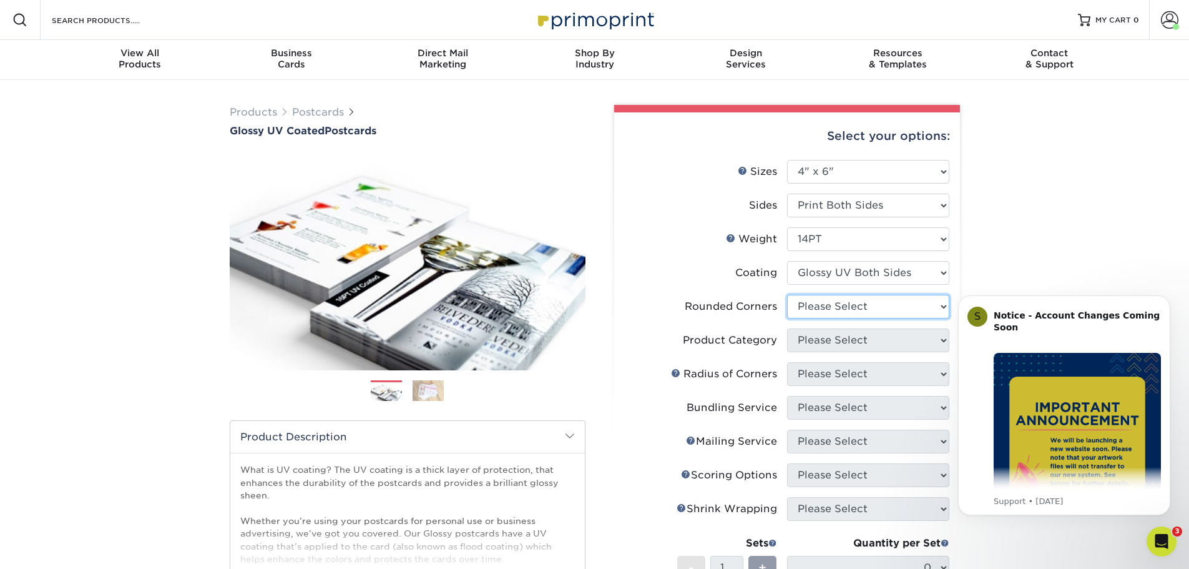
click at [871, 312] on select "Please Select Yes - Round 4 Corners No" at bounding box center [868, 307] width 162 height 24
select select "0"
click at [787, 295] on select "Please Select Yes - Round 4 Corners No" at bounding box center [868, 307] width 162 height 24
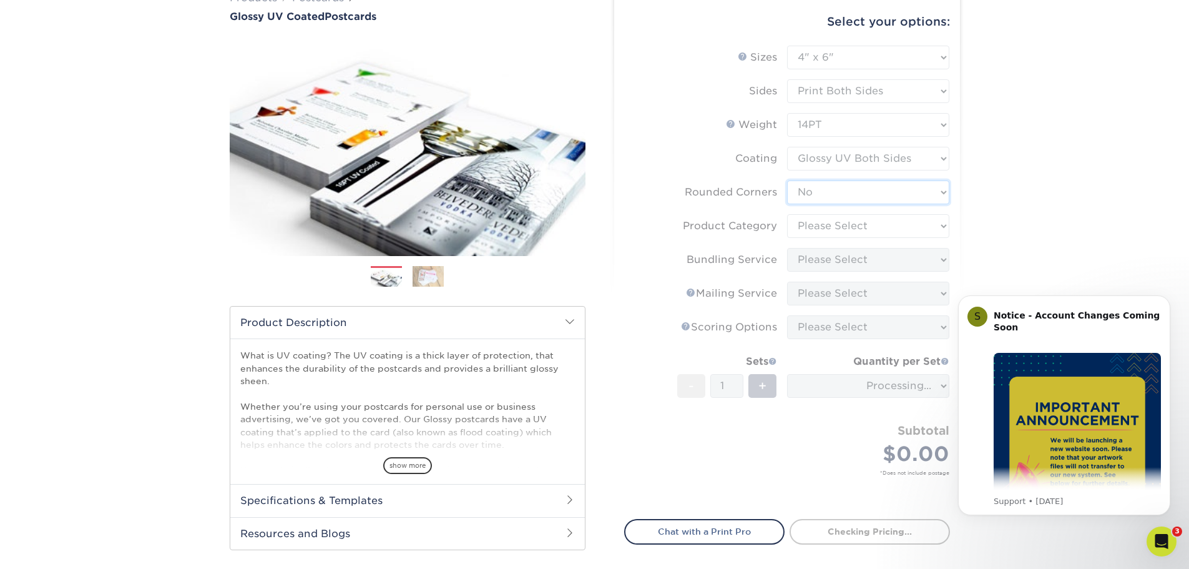
scroll to position [125, 0]
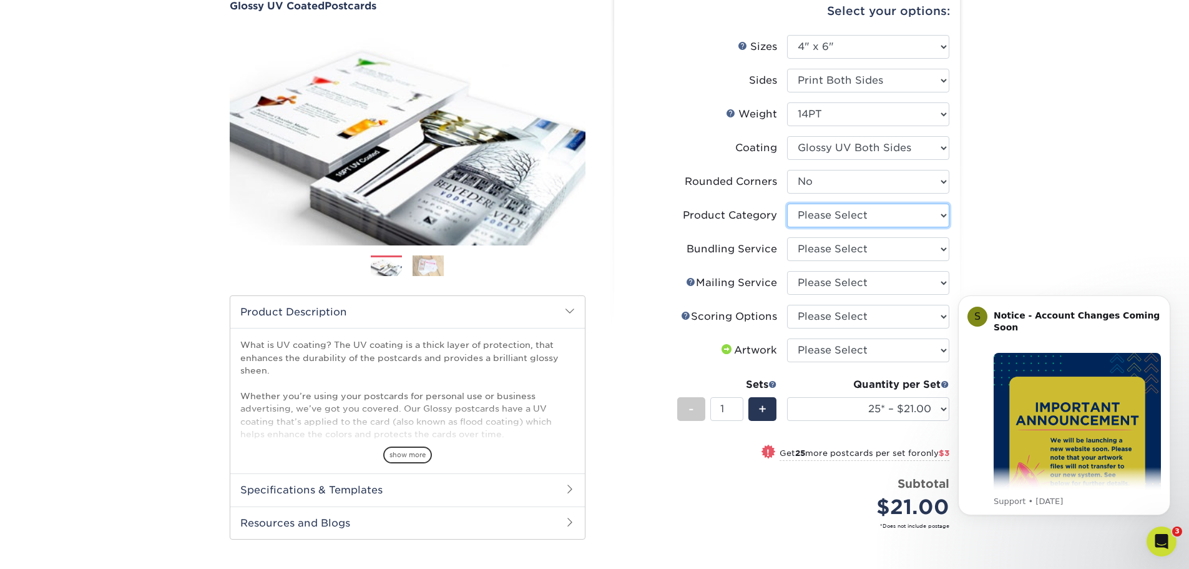
click at [861, 216] on select "Please Select Postcards" at bounding box center [868, 216] width 162 height 24
select select "9b7272e0-d6c8-4c3c-8e97-d3a1bcdab858"
click at [787, 204] on select "Please Select Postcards" at bounding box center [868, 216] width 162 height 24
click at [855, 249] on select "Please Select No Bundling Services Yes, Bundles of 50 (+2 Days) Yes, Bundles of…" at bounding box center [868, 249] width 162 height 24
select select "58689abb-25c0-461c-a4c3-a80b627d6649"
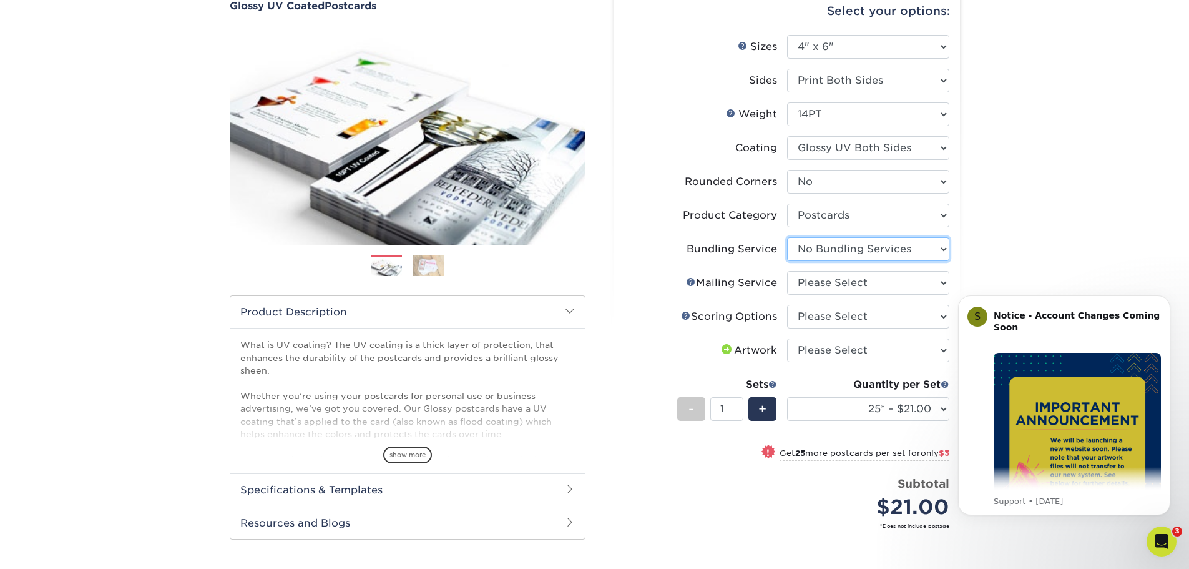
click at [787, 237] on select "Please Select No Bundling Services Yes, Bundles of 50 (+2 Days) Yes, Bundles of…" at bounding box center [868, 249] width 162 height 24
click at [858, 282] on select "Please Select No Direct Mailing Service No, I will mail/stamp/imprint Direct Ma…" at bounding box center [868, 283] width 162 height 24
select select "3e5e9bdd-d78a-4c28-a41d-fe1407925ca6"
click at [787, 271] on select "Please Select No Direct Mailing Service No, I will mail/stamp/imprint Direct Ma…" at bounding box center [868, 283] width 162 height 24
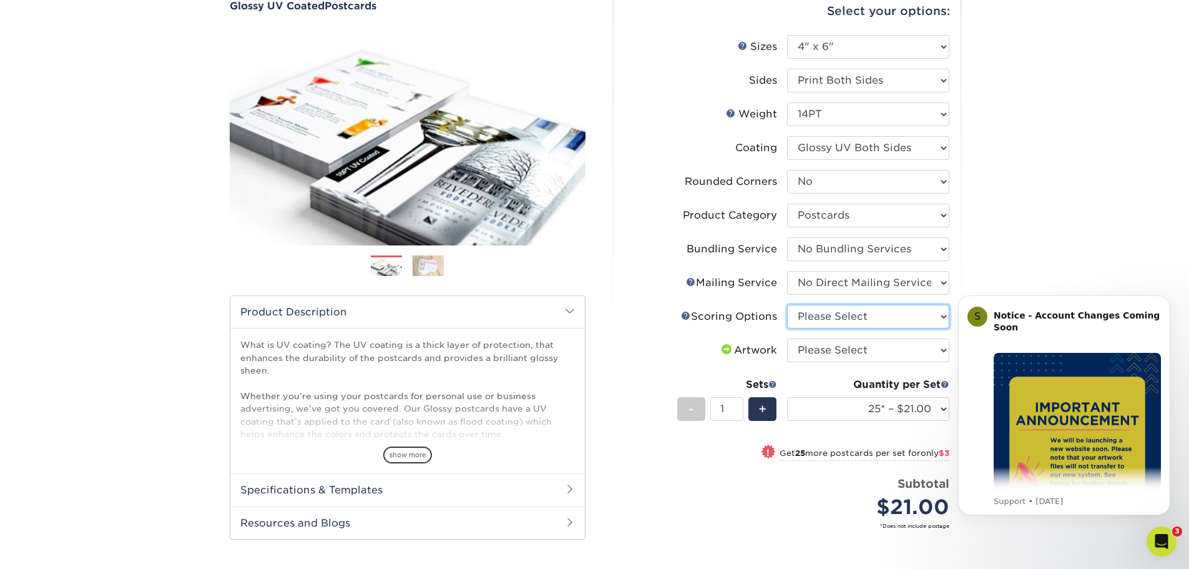
click at [855, 313] on select "Please Select No Scoring One Score" at bounding box center [868, 317] width 162 height 24
select select "16ebe401-5398-422d-8cb0-f3adbb82deb5"
click at [787, 305] on select "Please Select No Scoring One Score" at bounding box center [868, 317] width 162 height 24
click at [833, 347] on select "Please Select I will upload files I need a design - $150" at bounding box center [868, 350] width 162 height 24
select select "upload"
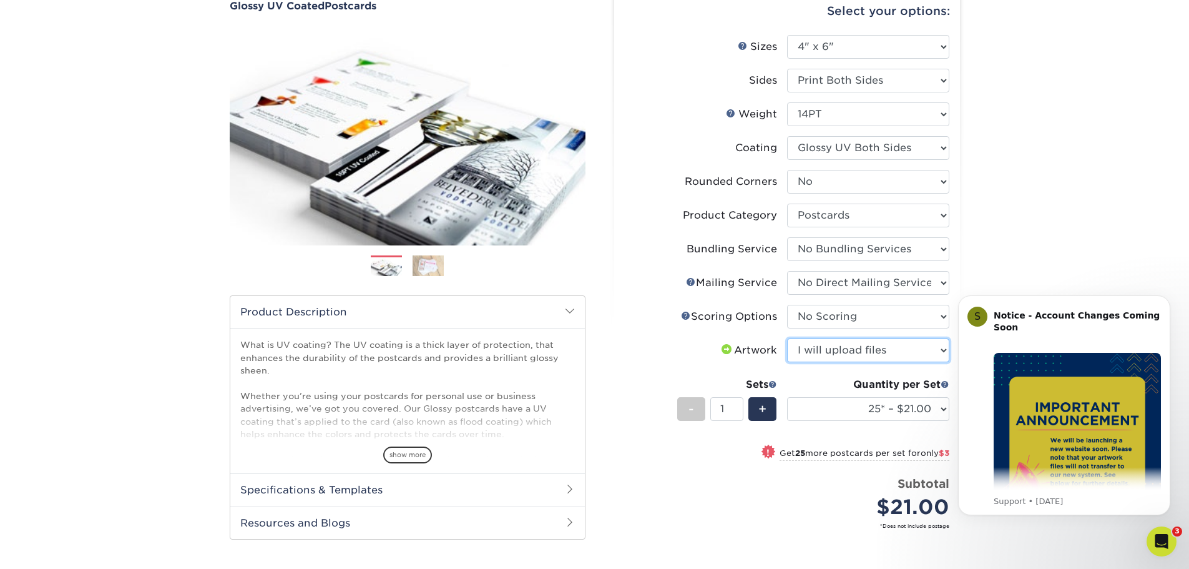
click at [787, 338] on select "Please Select I will upload files I need a design - $150" at bounding box center [868, 350] width 162 height 24
click at [838, 406] on select "25* – $21.00 50* – $24.00 75* – $30.00 100* – $39.00 250* – $62.00 500 – $85.00…" at bounding box center [868, 409] width 162 height 24
select select "10000 – $481.00"
click at [787, 397] on select "25* – $21.00 50* – $24.00 75* – $30.00 100* – $39.00 250* – $62.00 500 – $85.00…" at bounding box center [868, 409] width 162 height 24
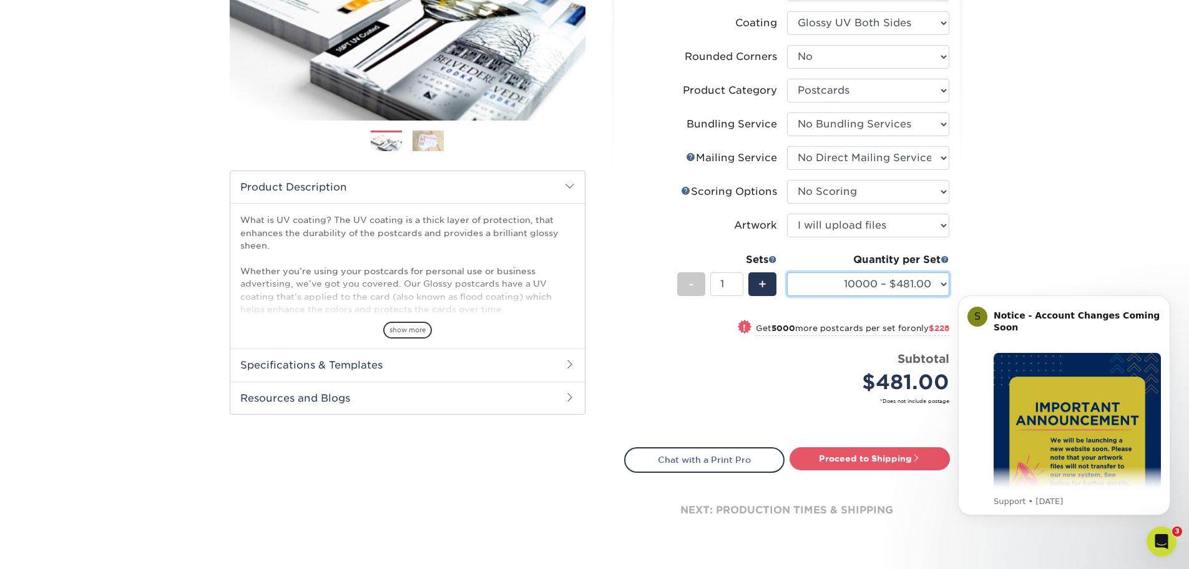
scroll to position [62, 0]
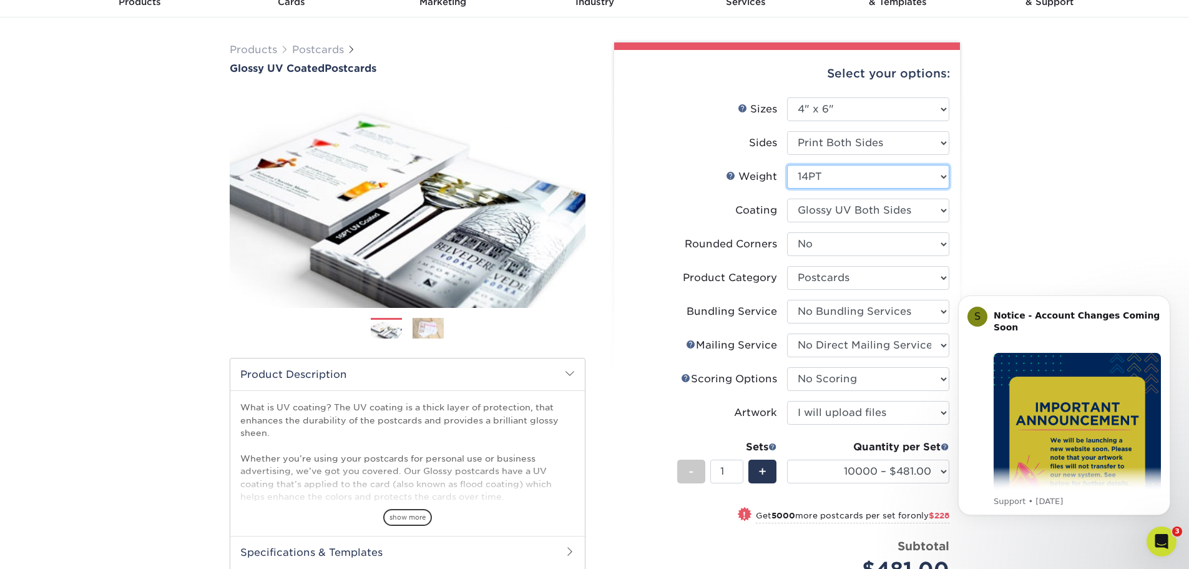
click at [906, 167] on select "Please Select 14PT 16PT 18PT C1S" at bounding box center [868, 177] width 162 height 24
select select "16PT"
click at [787, 165] on select "Please Select 14PT 16PT 18PT C1S" at bounding box center [868, 177] width 162 height 24
select select "-1"
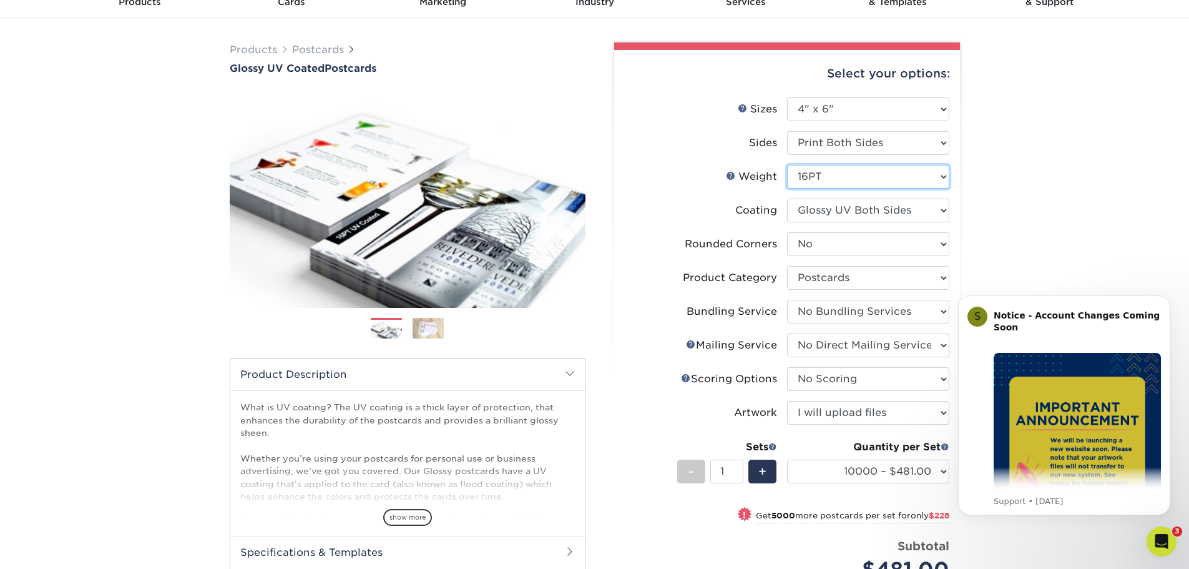
select select "-1"
select select
select select "-1"
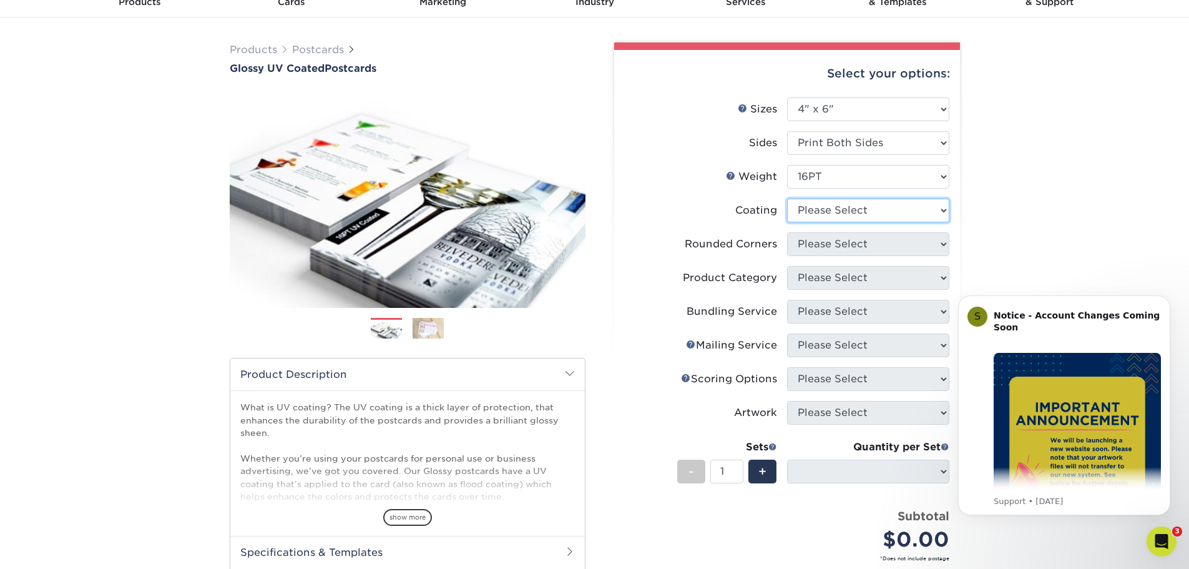
click at [911, 205] on select at bounding box center [868, 211] width 162 height 24
select select "ae367451-b2b8-45df-a344-0f05b6a12993"
click at [787, 199] on select at bounding box center [868, 211] width 162 height 24
select select
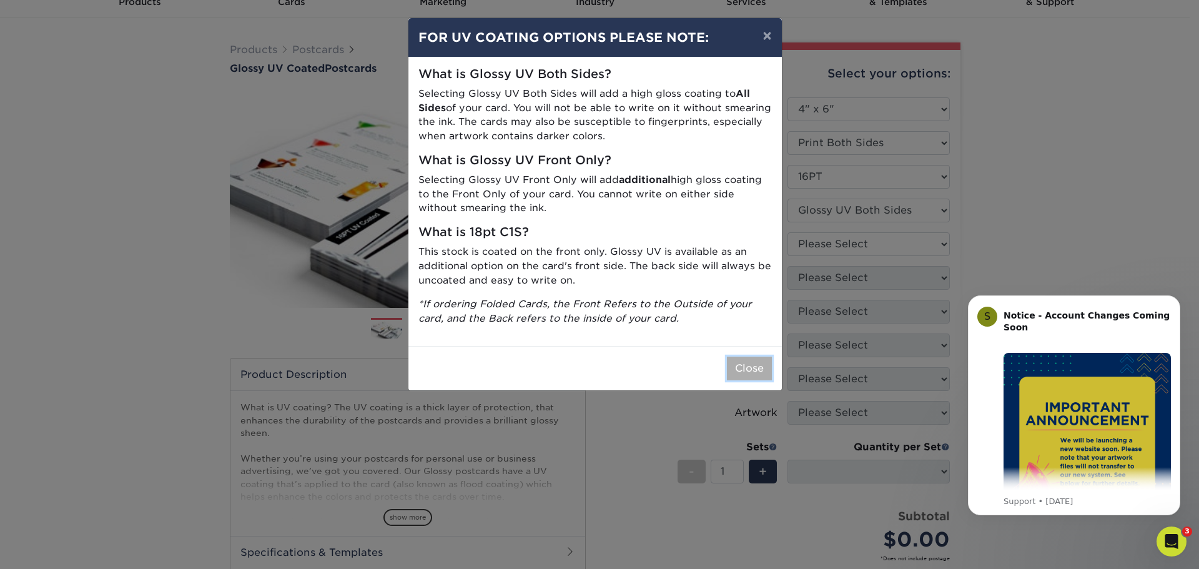
click at [749, 366] on button "Close" at bounding box center [749, 368] width 45 height 24
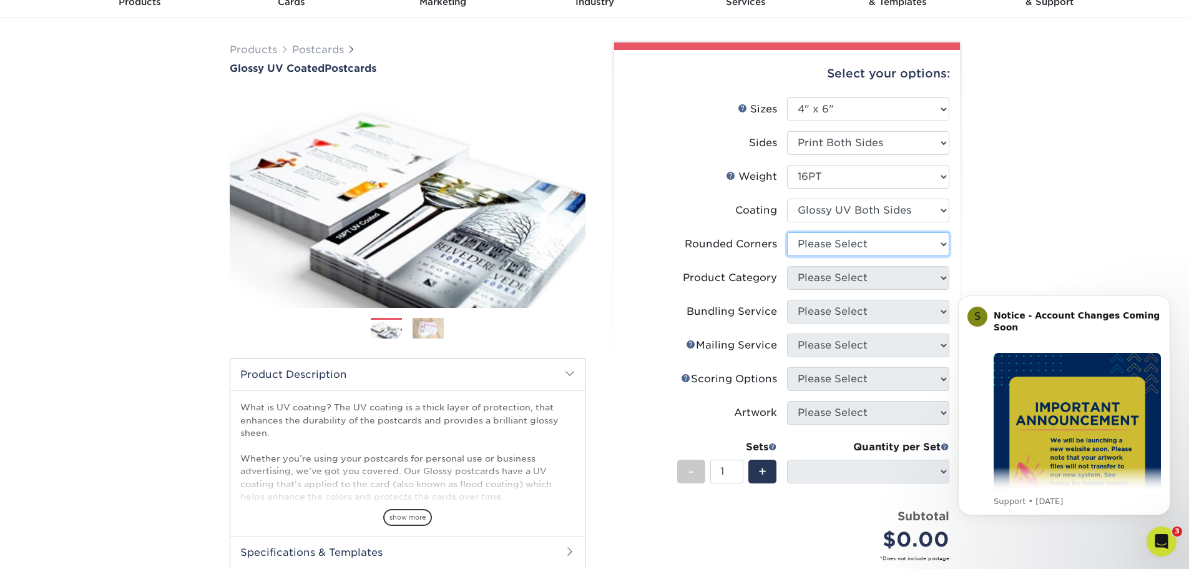
click at [846, 246] on select "Please Select Yes - Round 4 Corners No" at bounding box center [868, 244] width 162 height 24
select select "0"
click at [787, 232] on select "Please Select Yes - Round 4 Corners No" at bounding box center [868, 244] width 162 height 24
select select "-1"
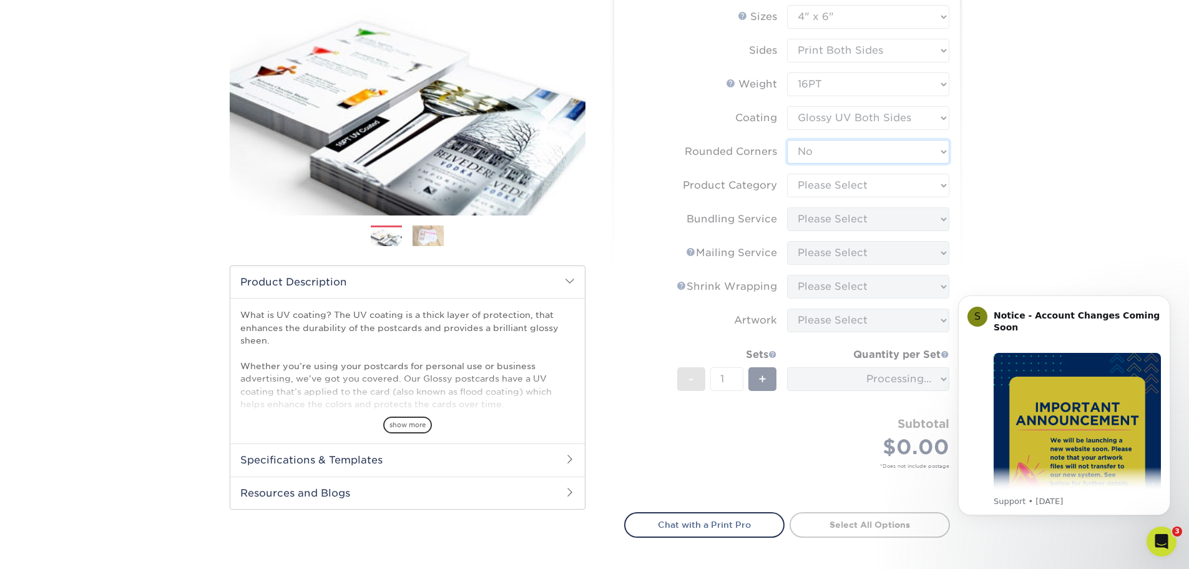
scroll to position [187, 0]
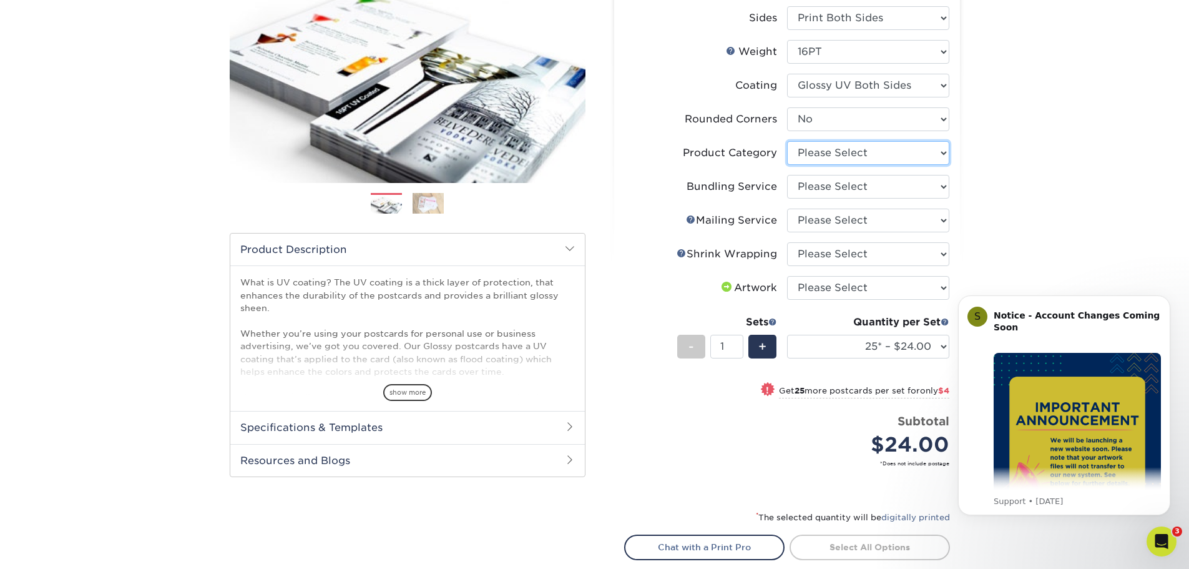
click at [850, 147] on select "Please Select Postcards" at bounding box center [868, 153] width 162 height 24
select select "9b7272e0-d6c8-4c3c-8e97-d3a1bcdab858"
click at [787, 141] on select "Please Select Postcards" at bounding box center [868, 153] width 162 height 24
click at [854, 180] on select "Please Select No Bundling Services Yes, Bundles of 50 (+2 Days) Yes, Bundles of…" at bounding box center [868, 187] width 162 height 24
select select "58689abb-25c0-461c-a4c3-a80b627d6649"
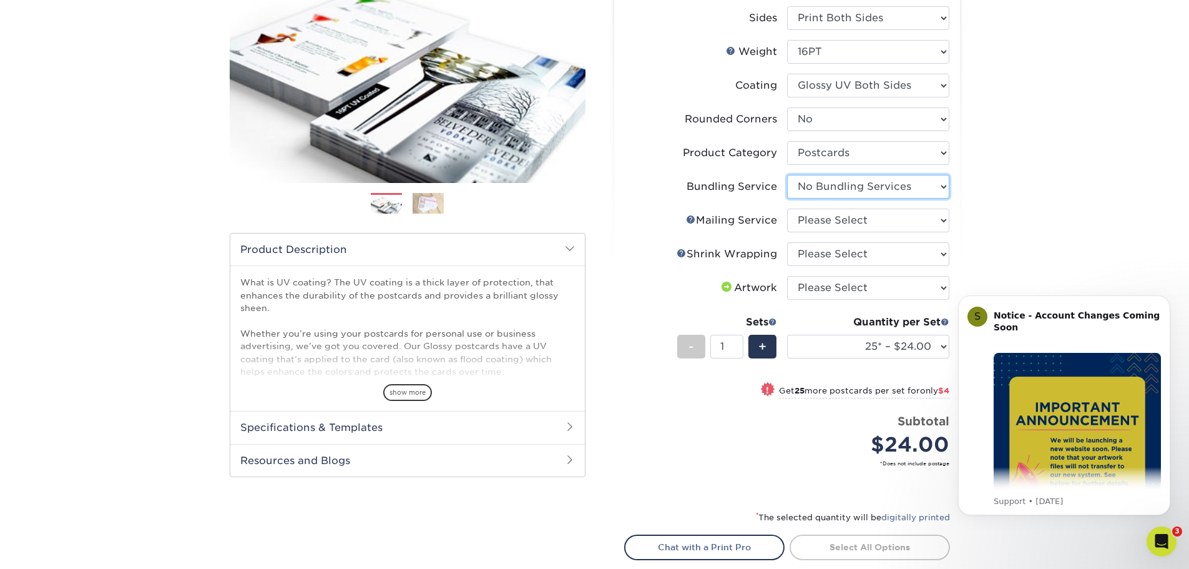
click at [787, 175] on select "Please Select No Bundling Services Yes, Bundles of 50 (+2 Days) Yes, Bundles of…" at bounding box center [868, 187] width 162 height 24
click at [856, 209] on select "Please Select No Direct Mailing Service No, I will mail/stamp/imprint Direct Ma…" at bounding box center [868, 221] width 162 height 24
select select "3e5e9bdd-d78a-4c28-a41d-fe1407925ca6"
click at [787, 209] on select "Please Select No Direct Mailing Service No, I will mail/stamp/imprint Direct Ma…" at bounding box center [868, 221] width 162 height 24
click at [853, 255] on select "Please Select No Shrink Wrapping Shrink Wrap 100 Per Package Shrink Wrap 50 Per…" at bounding box center [868, 254] width 162 height 24
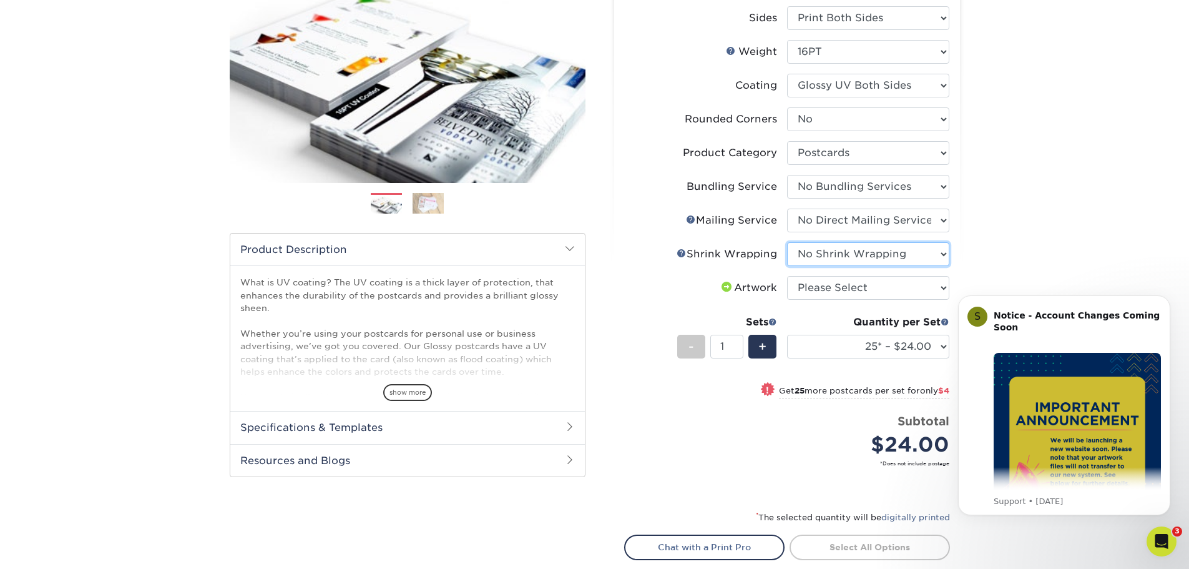
click at [787, 242] on select "Please Select No Shrink Wrapping Shrink Wrap 100 Per Package Shrink Wrap 50 Per…" at bounding box center [868, 254] width 162 height 24
click at [870, 287] on select "Please Select I will upload files I need a design - $150" at bounding box center [868, 288] width 162 height 24
click at [875, 249] on select "Please Select No Shrink Wrapping Shrink Wrap 100 Per Package Shrink Wrap 50 Per…" at bounding box center [868, 254] width 162 height 24
select select "adc17b74-f534-473a-9ef4-338c46c4d266"
click at [787, 242] on select "Please Select No Shrink Wrapping Shrink Wrap 100 Per Package Shrink Wrap 50 Per…" at bounding box center [868, 254] width 162 height 24
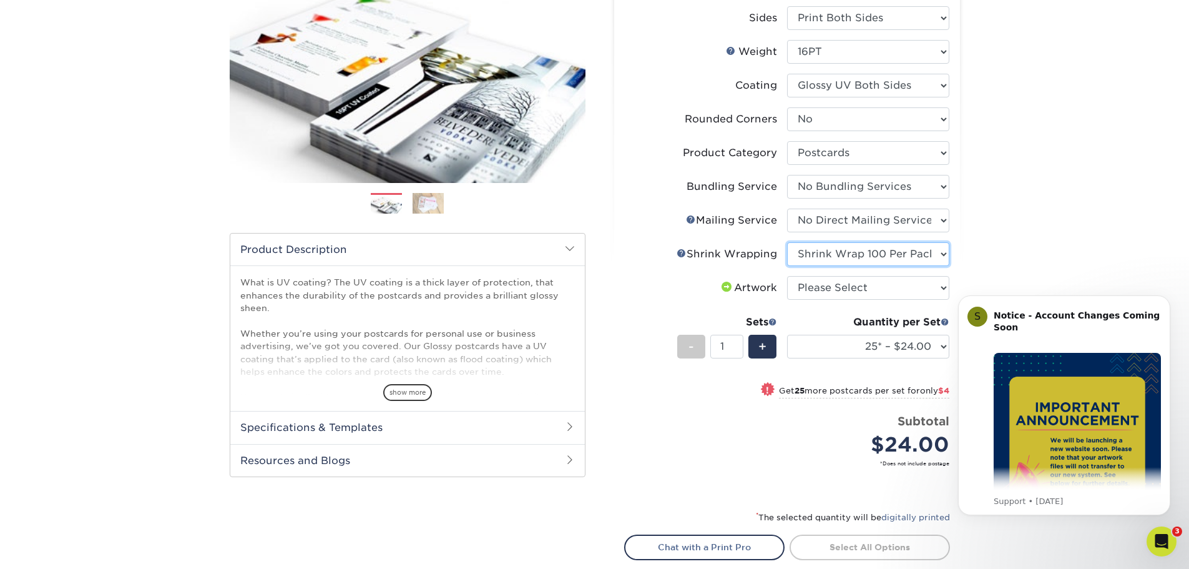
select select "500 – $100.75"
click at [881, 253] on select "Please Select No Shrink Wrapping Shrink Wrap 100 Per Package Shrink Wrap 50 Per…" at bounding box center [868, 254] width 162 height 24
click at [787, 242] on select "Please Select No Shrink Wrapping Shrink Wrap 100 Per Package Shrink Wrap 50 Per…" at bounding box center [868, 254] width 162 height 24
click at [876, 258] on select "Please Select No Shrink Wrapping Shrink Wrap 100 Per Package Shrink Wrap 50 Per…" at bounding box center [868, 254] width 162 height 24
click at [787, 242] on select "Please Select No Shrink Wrapping Shrink Wrap 100 Per Package Shrink Wrap 50 Per…" at bounding box center [868, 254] width 162 height 24
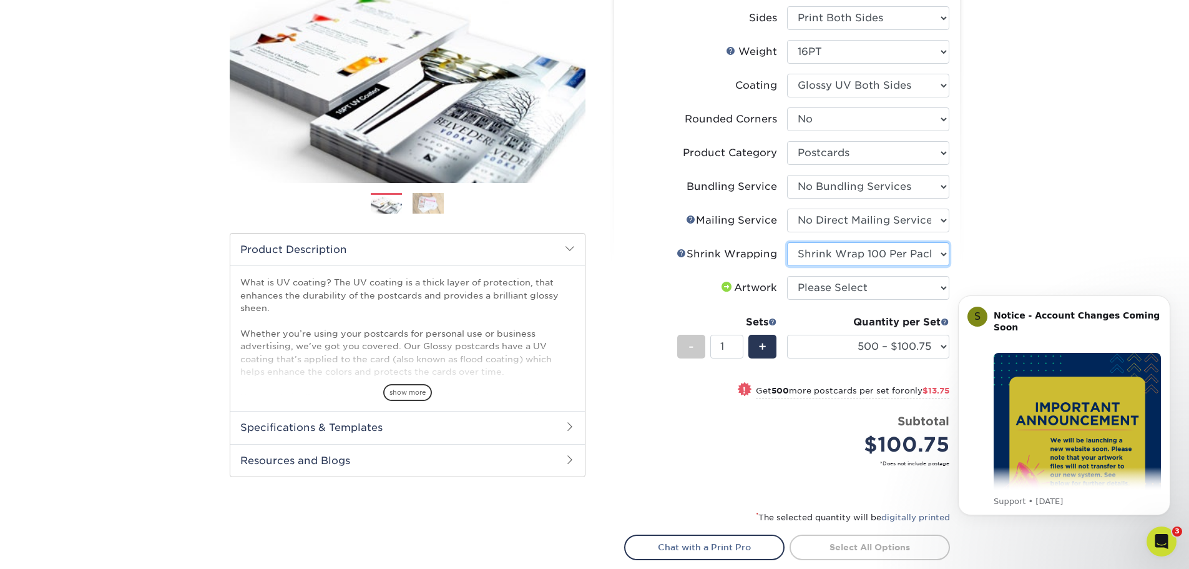
click at [882, 252] on select "Please Select No Shrink Wrapping Shrink Wrap 100 Per Package Shrink Wrap 50 Per…" at bounding box center [868, 254] width 162 height 24
click at [787, 242] on select "Please Select No Shrink Wrapping Shrink Wrap 100 Per Package Shrink Wrap 50 Per…" at bounding box center [868, 254] width 162 height 24
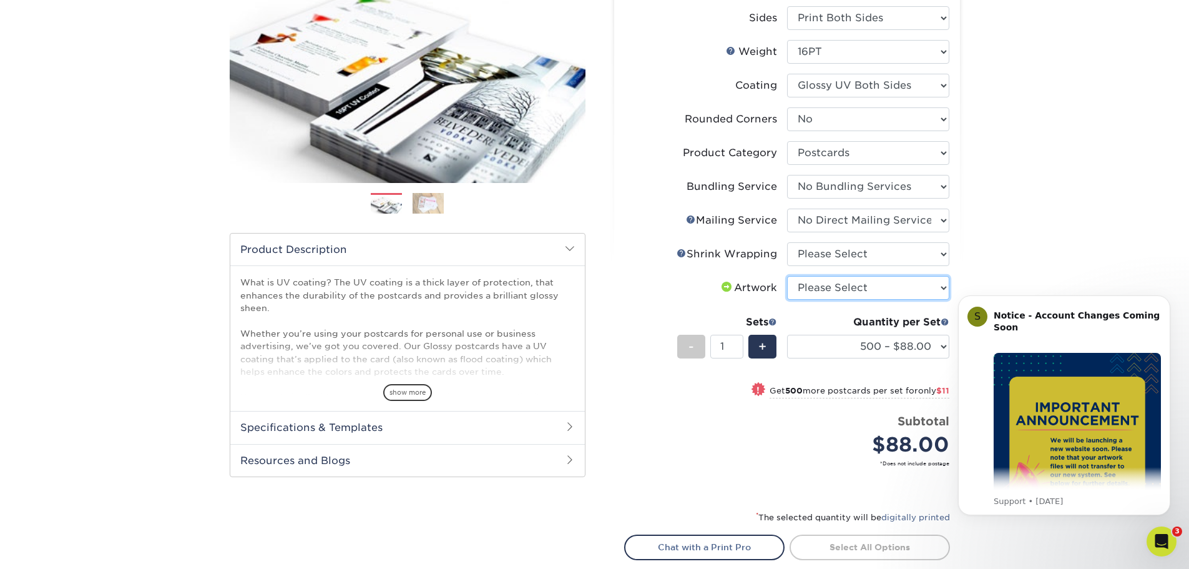
click at [867, 293] on select "Please Select I will upload files I need a design - $150" at bounding box center [868, 288] width 162 height 24
click at [871, 258] on select "Please Select No Shrink Wrapping Shrink Wrap 100 Per Package Shrink Wrap 50 Per…" at bounding box center [868, 254] width 162 height 24
select select "c8749376-e7da-41d0-b3dc-647faf84d907"
click at [787, 242] on select "Please Select No Shrink Wrapping Shrink Wrap 100 Per Package Shrink Wrap 50 Per…" at bounding box center [868, 254] width 162 height 24
click at [868, 283] on select "Please Select I will upload files I need a design - $150" at bounding box center [868, 288] width 162 height 24
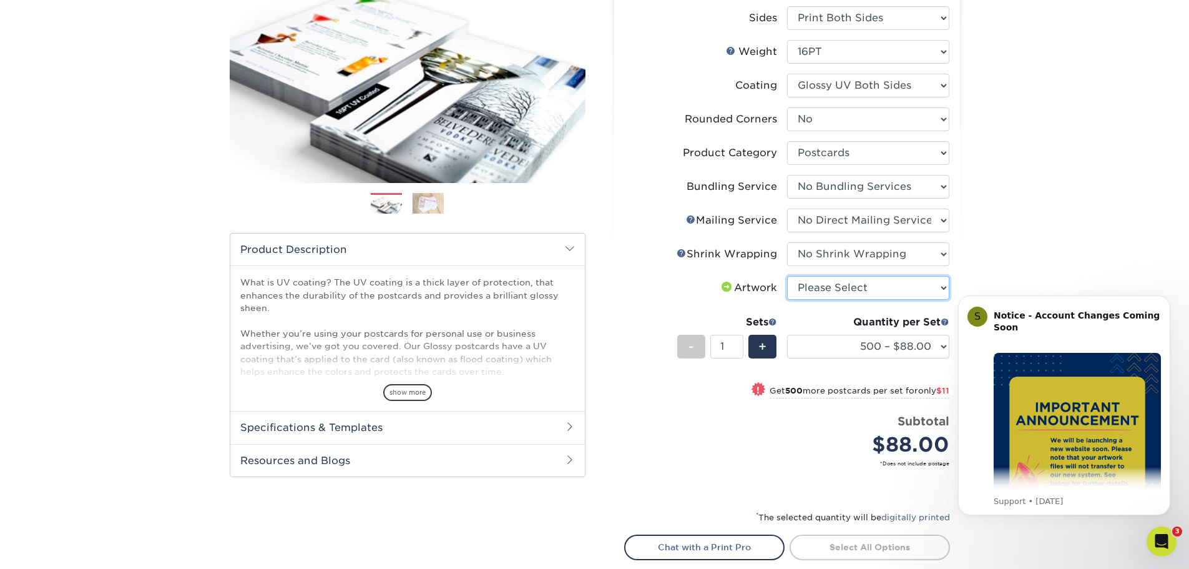
select select "upload"
click at [787, 276] on select "Please Select I will upload files I need a design - $150" at bounding box center [868, 288] width 162 height 24
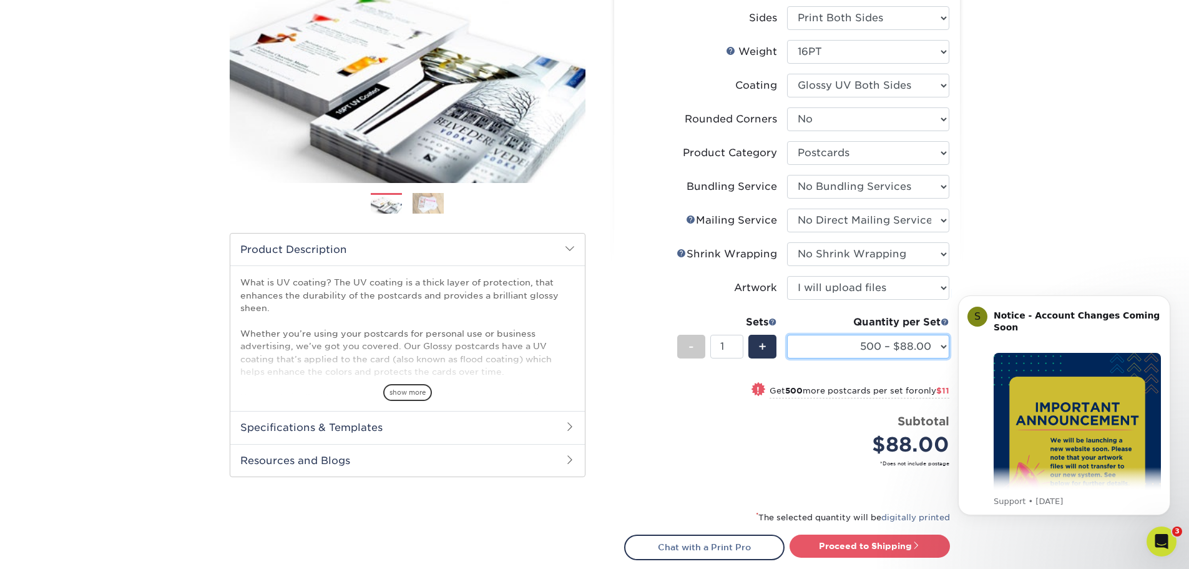
click at [861, 345] on select "25* – $24.00 50* – $28.00 75* – $34.00 100* – $41.00 250* – $74.00 500 – $88.00…" at bounding box center [868, 347] width 162 height 24
click at [787, 335] on select "25* – $24.00 50* – $28.00 75* – $34.00 100* – $41.00 250* – $74.00 500 – $88.00…" at bounding box center [868, 347] width 162 height 24
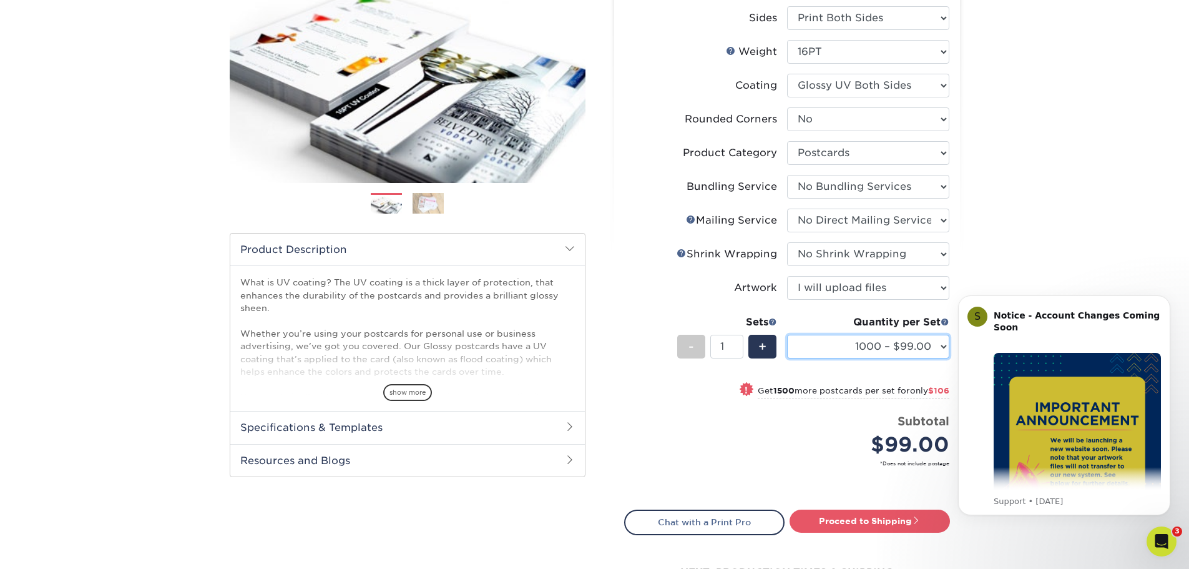
click at [834, 350] on select "25* – $24.00 50* – $28.00 75* – $34.00 100* – $41.00 250* – $74.00 500 – $88.00…" at bounding box center [868, 347] width 162 height 24
select select "10000 – $582.00"
click at [787, 335] on select "25* – $24.00 50* – $28.00 75* – $34.00 100* – $41.00 250* – $74.00 500 – $88.00…" at bounding box center [868, 347] width 162 height 24
click at [937, 530] on link "Proceed to Shipping" at bounding box center [870, 520] width 160 height 22
type input "Set 1"
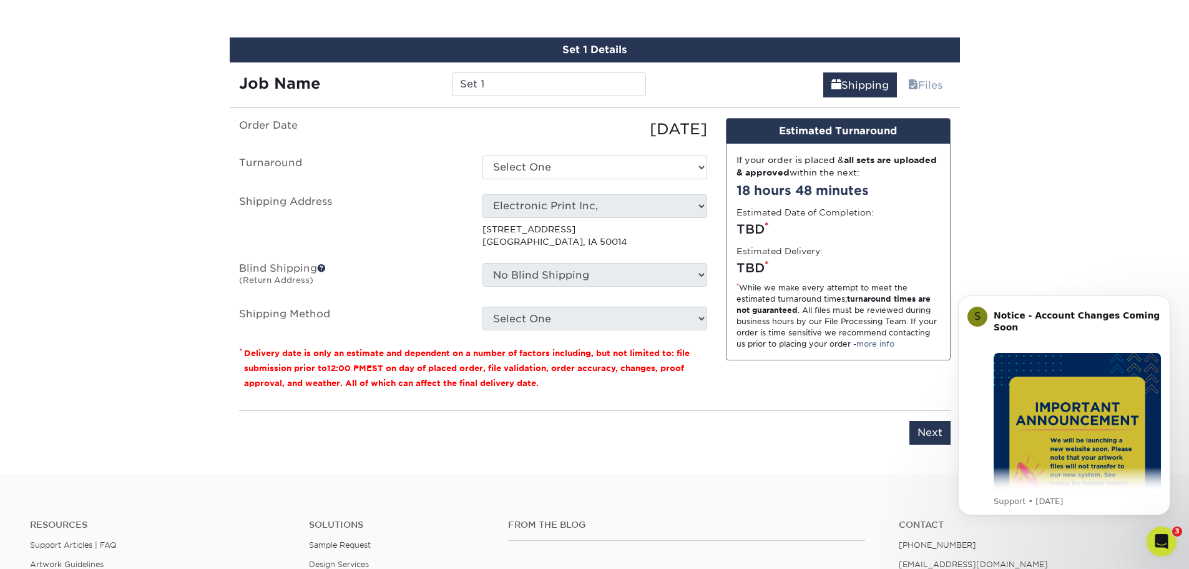
scroll to position [731, 0]
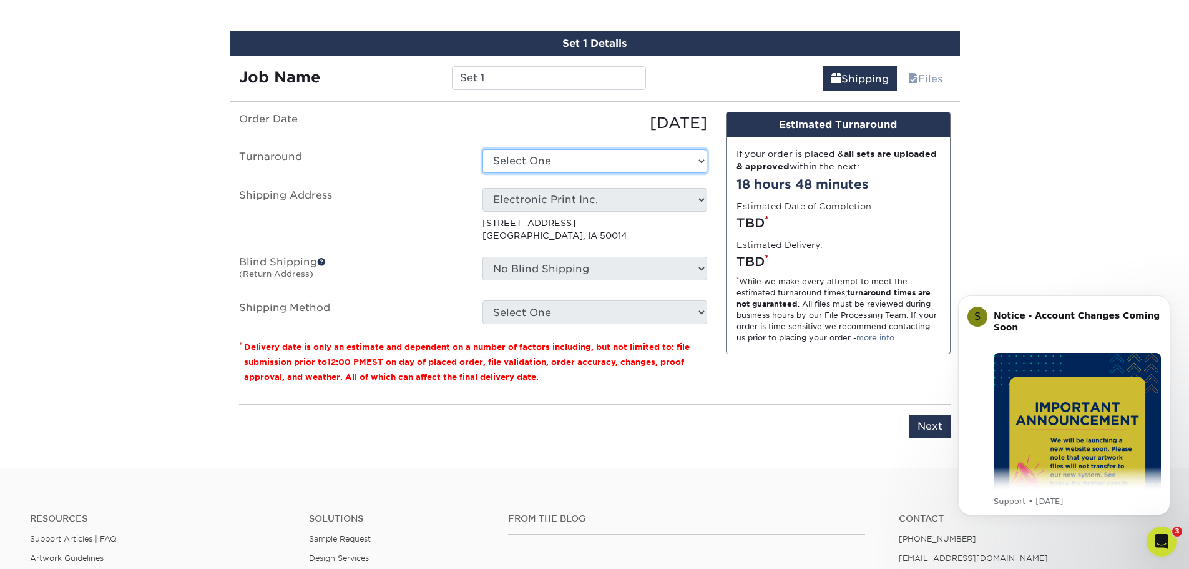
click at [594, 161] on select "Select One 2-4 Business Days 2 Day Next Business Day" at bounding box center [595, 161] width 225 height 24
select select "8222afaf-e578-49a7-b23f-0405237a3cd0"
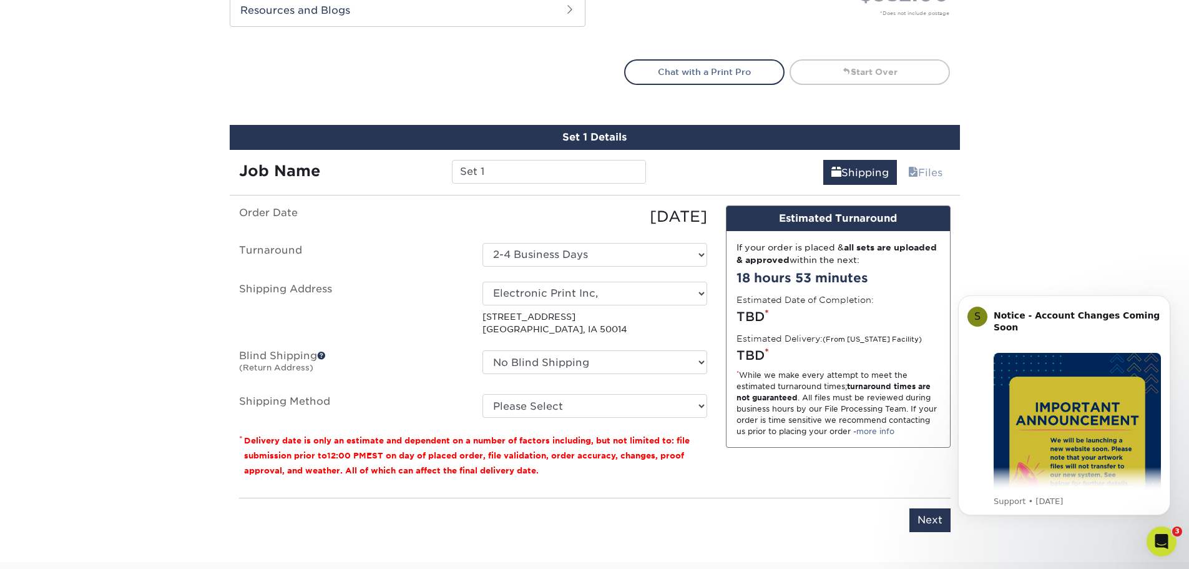
scroll to position [669, 0]
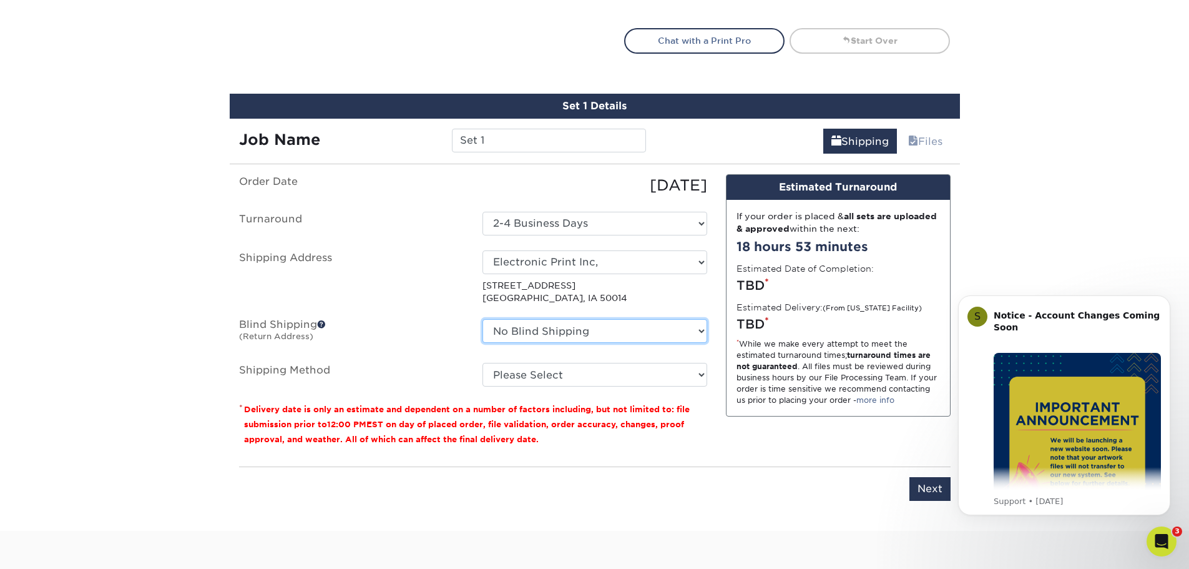
click at [652, 330] on select "No Blind Shipping Copyworks [PERSON_NAME] Electronic Print Inc, + Add New Addre…" at bounding box center [595, 331] width 225 height 24
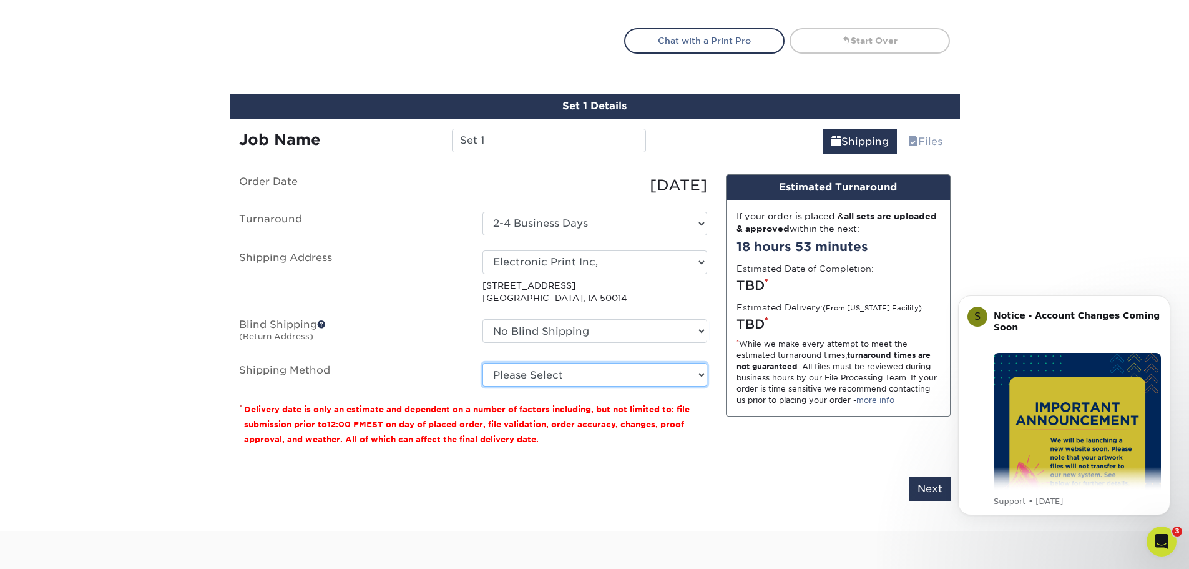
click at [617, 369] on select "Please Select Ground Shipping (+$87.04) 3 Day Shipping Service (+$166.71) 2 Day…" at bounding box center [595, 375] width 225 height 24
click at [483, 363] on select "Please Select Ground Shipping (+$87.04) 3 Day Shipping Service (+$166.71) 2 Day…" at bounding box center [595, 375] width 225 height 24
click at [642, 382] on select "Please Select Ground Shipping (+$87.04) 3 Day Shipping Service (+$166.71) 2 Day…" at bounding box center [595, 375] width 225 height 24
select select "12"
click at [483, 363] on select "Please Select Ground Shipping (+$87.04) 3 Day Shipping Service (+$166.71) 2 Day…" at bounding box center [595, 375] width 225 height 24
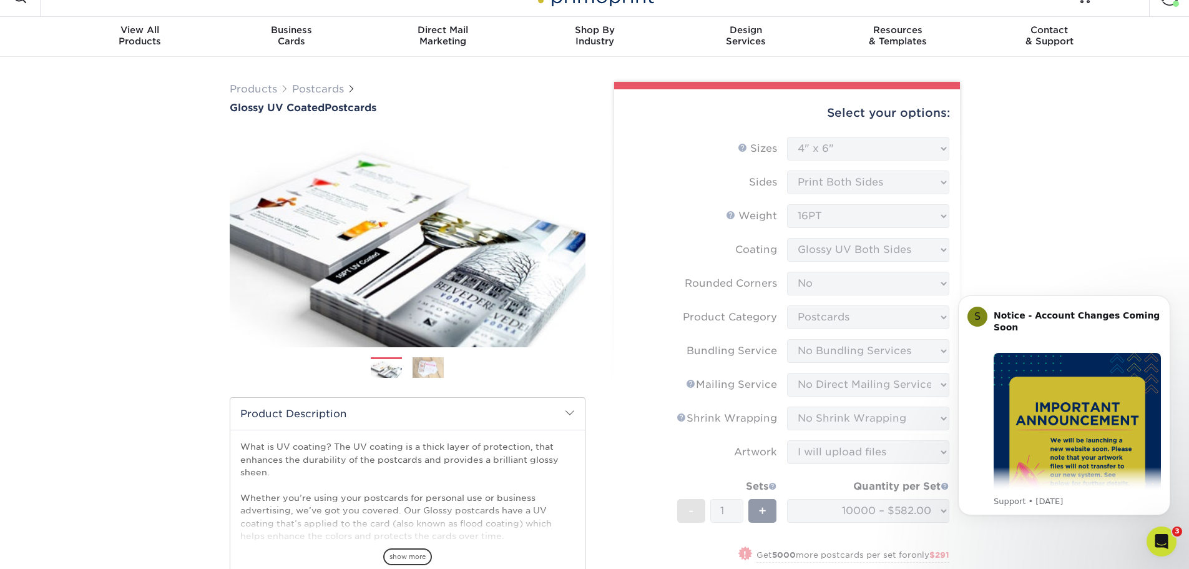
scroll to position [0, 0]
